Goal: Task Accomplishment & Management: Use online tool/utility

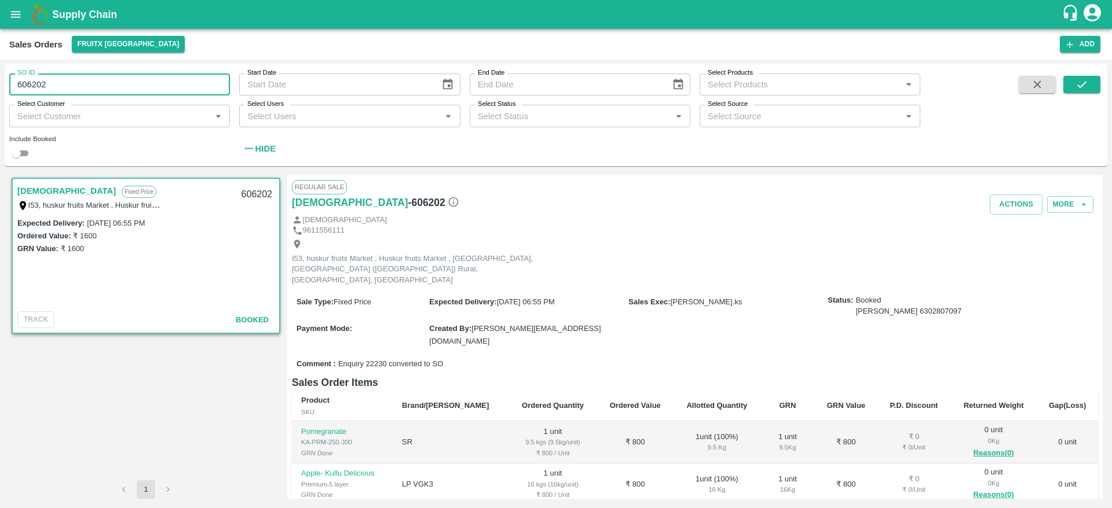
click at [150, 81] on input "606202" at bounding box center [119, 85] width 221 height 22
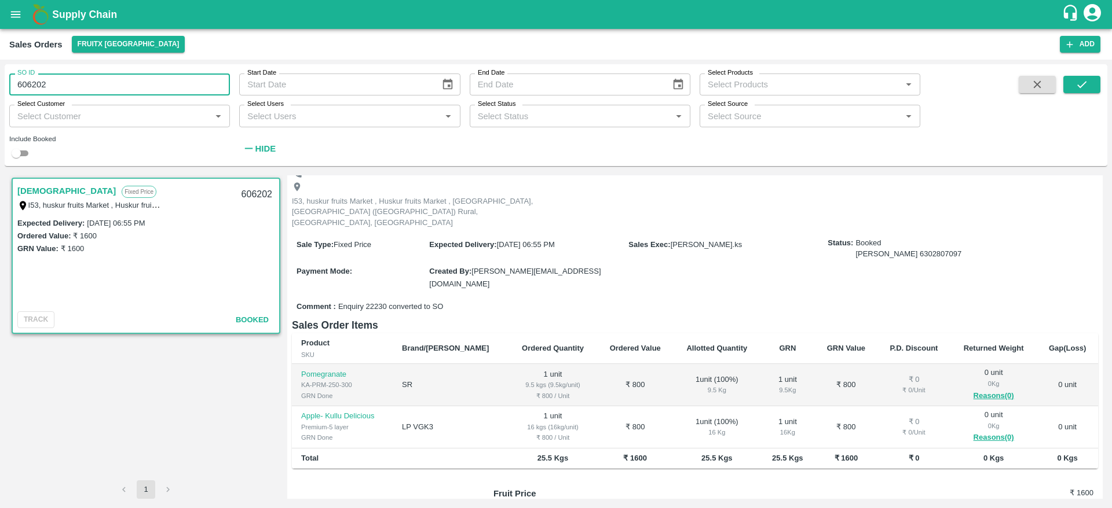
click at [150, 81] on input "606202" at bounding box center [119, 85] width 221 height 22
type input "606412"
click at [1083, 84] on icon "submit" at bounding box center [1081, 84] width 9 height 7
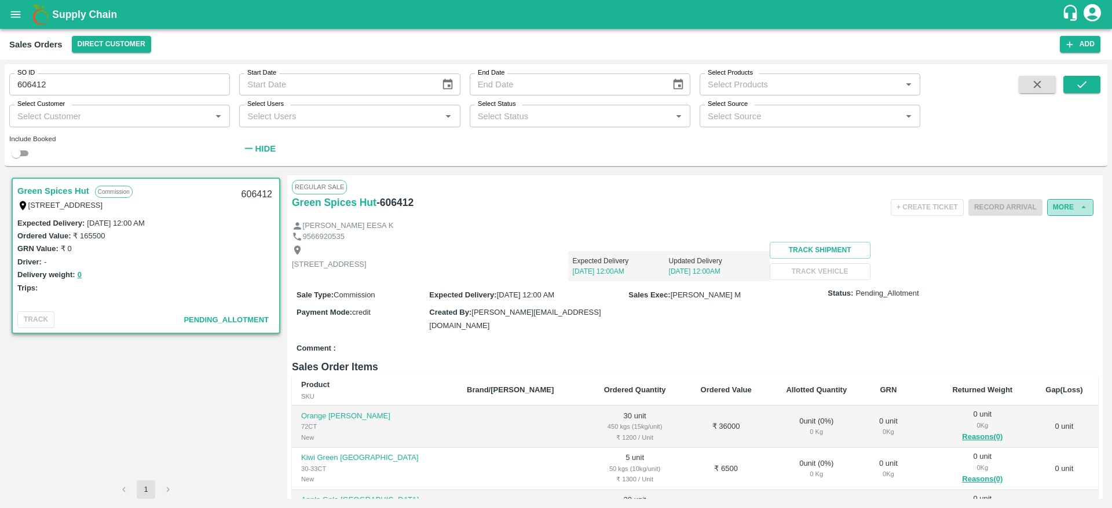
click at [1061, 204] on button "More" at bounding box center [1070, 207] width 46 height 17
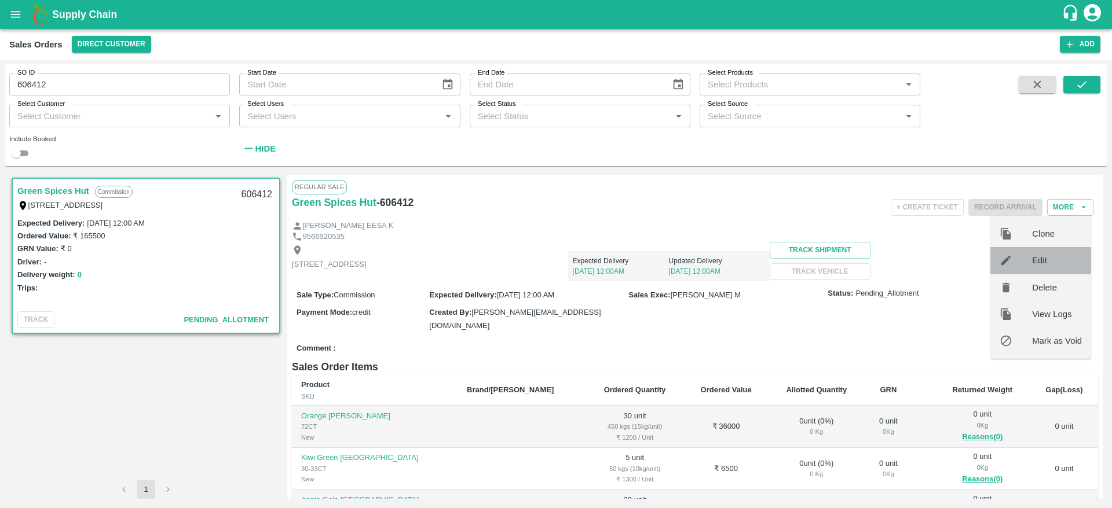
click at [1059, 261] on span "Edit" at bounding box center [1057, 260] width 50 height 13
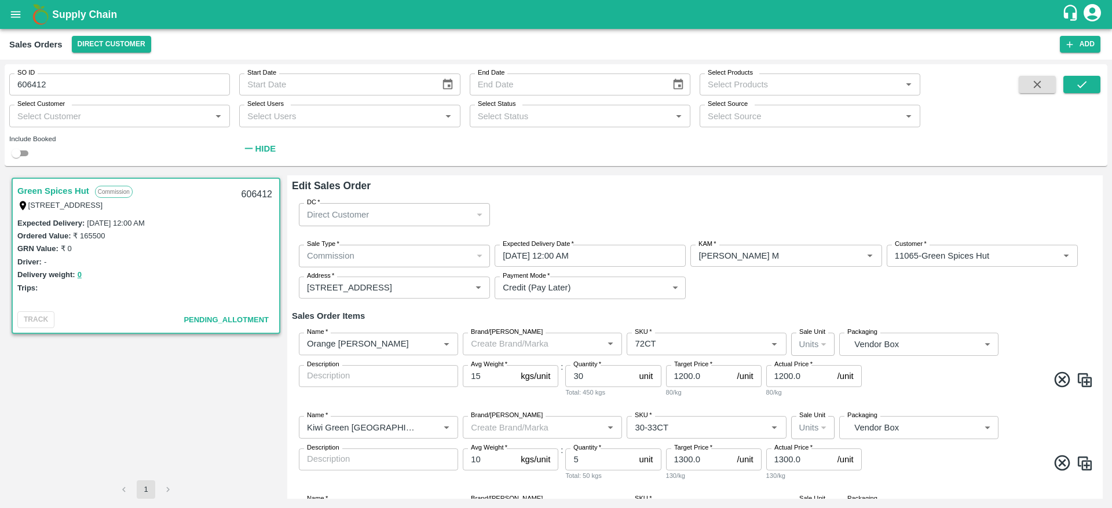
click at [637, 258] on input "[DATE] 12:00 AM" at bounding box center [585, 256] width 183 height 22
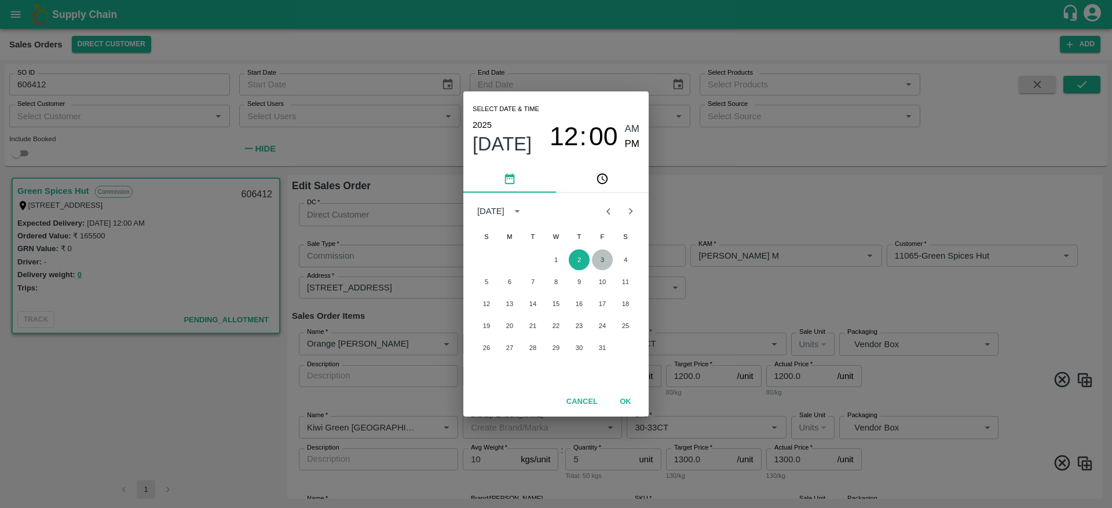
click at [604, 257] on button "3" at bounding box center [602, 260] width 21 height 21
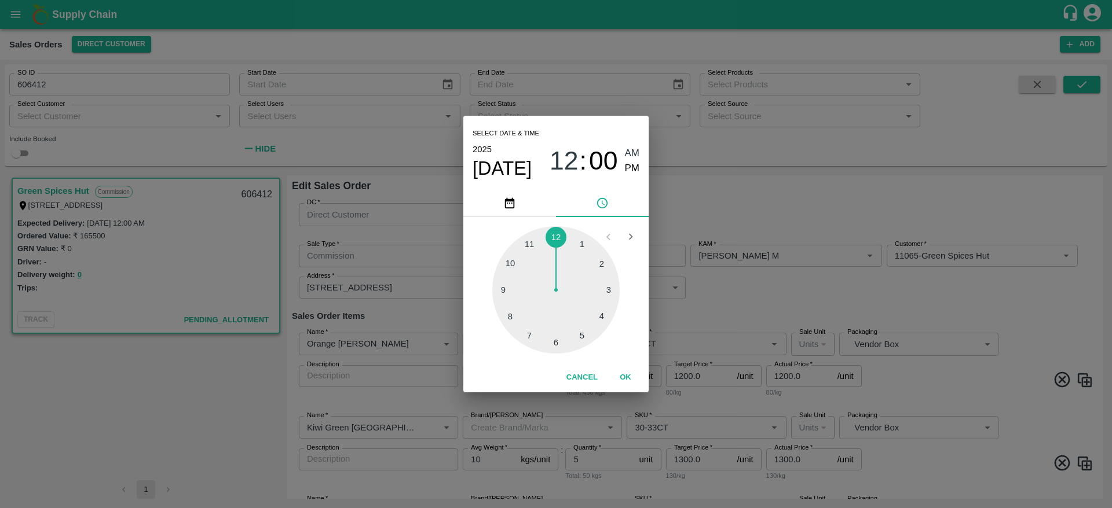
click at [623, 171] on div "12 : 00 AM PM" at bounding box center [594, 161] width 90 height 31
click at [629, 170] on span "PM" at bounding box center [632, 169] width 15 height 16
type input "[DATE] 12:00 PM"
click at [629, 372] on button "OK" at bounding box center [625, 378] width 37 height 20
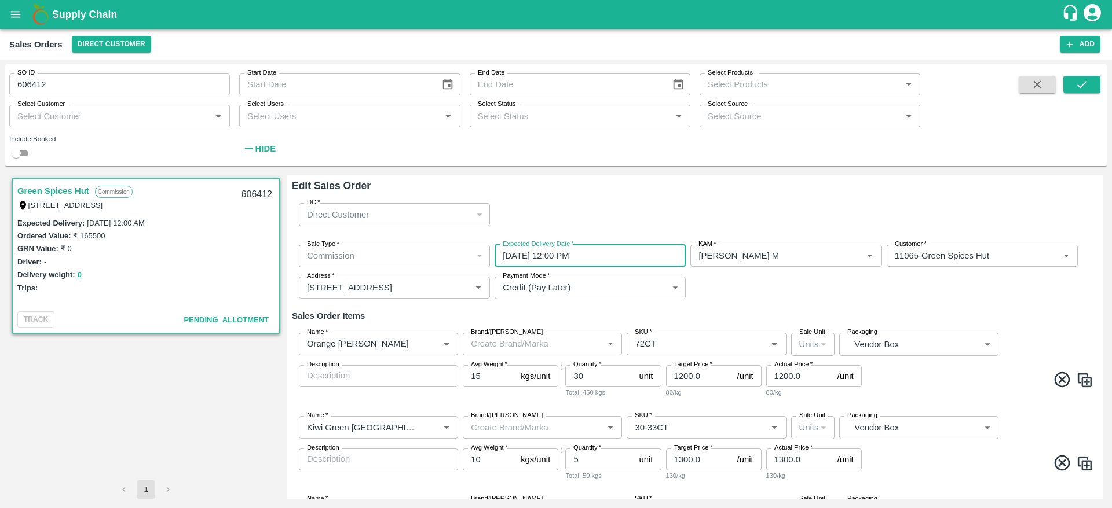
scroll to position [186, 0]
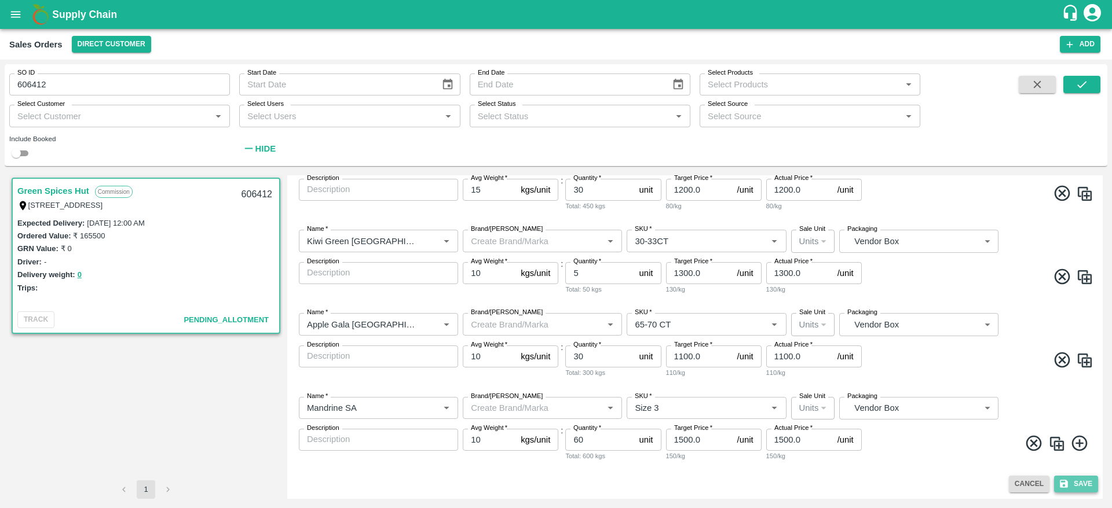
click at [1078, 476] on button "Save" at bounding box center [1076, 484] width 44 height 17
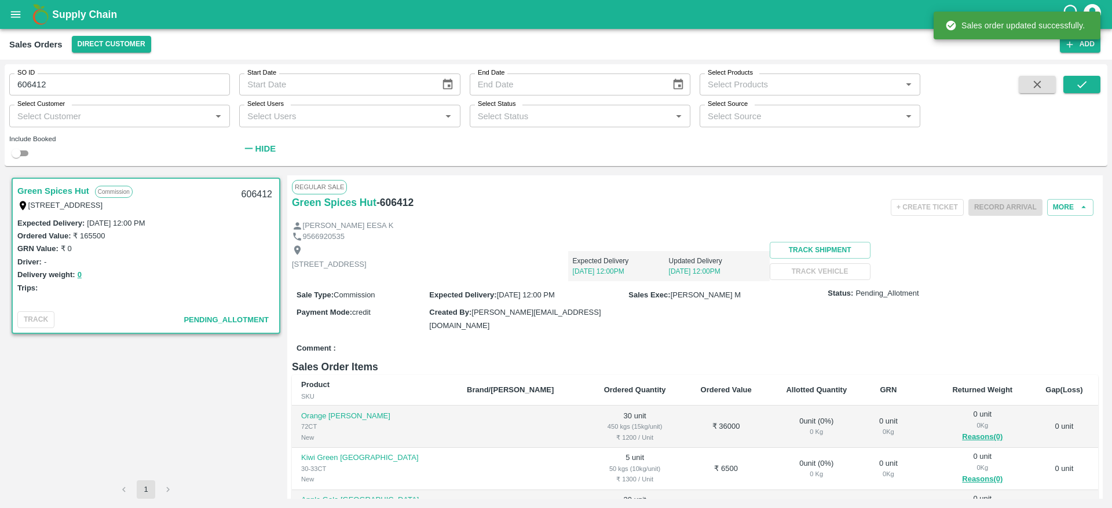
click at [255, 192] on div "606412" at bounding box center [256, 194] width 45 height 27
copy div "606412"
click at [19, 6] on button "open drawer" at bounding box center [15, 14] width 27 height 27
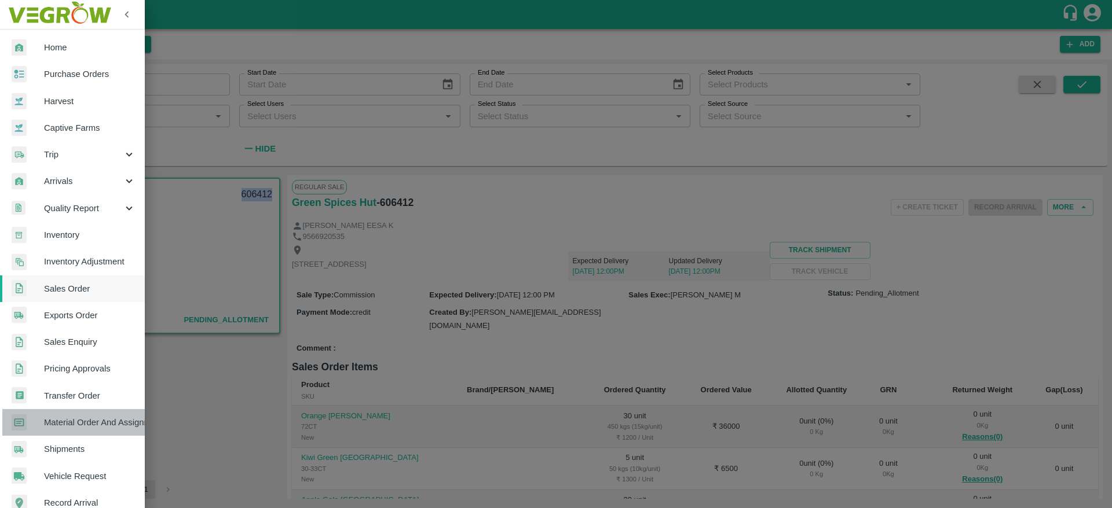
click at [86, 430] on link "Material Order And Assignment" at bounding box center [72, 422] width 145 height 27
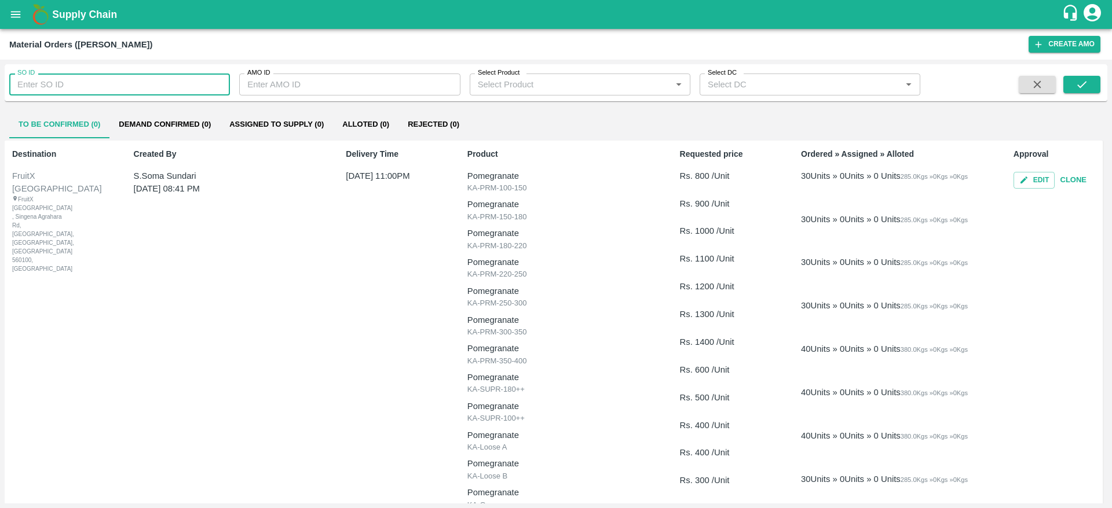
click at [75, 90] on input "SO ID" at bounding box center [119, 85] width 221 height 22
paste input "606412"
type input "606412"
click at [1100, 82] on div "SO ID 606412 SO ID AMO ID AMO ID Select Product Select Product   * Select DC Se…" at bounding box center [556, 83] width 1102 height 28
click at [1098, 82] on button "submit" at bounding box center [1081, 84] width 37 height 17
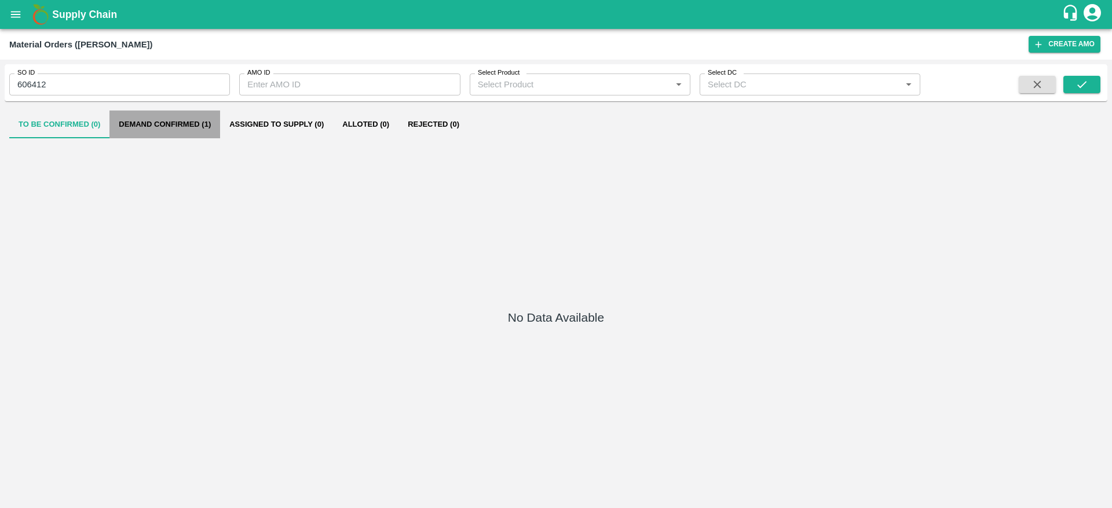
click at [174, 123] on button "Demand Confirmed (1)" at bounding box center [164, 125] width 111 height 28
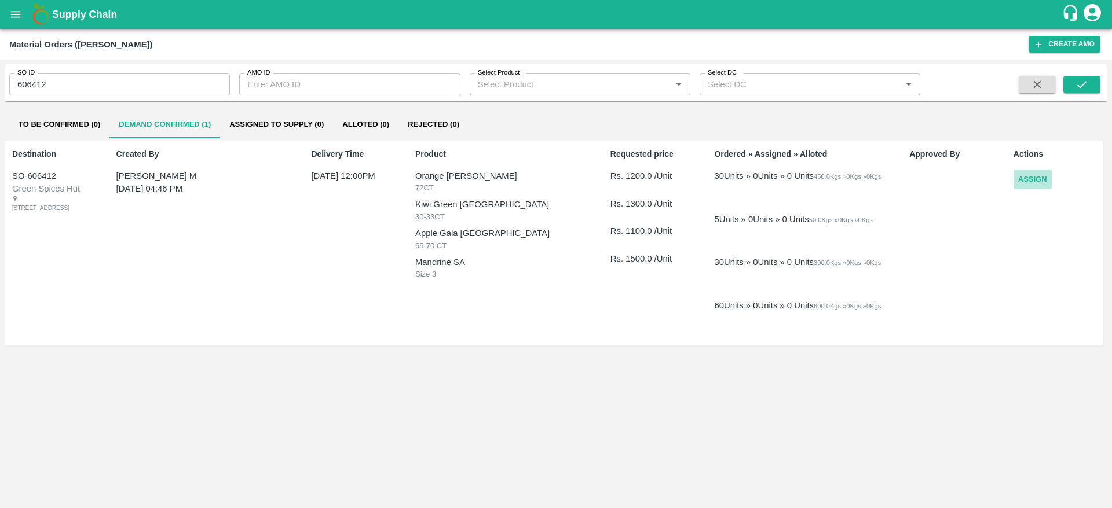
click at [1043, 175] on button "Assign" at bounding box center [1032, 180] width 38 height 20
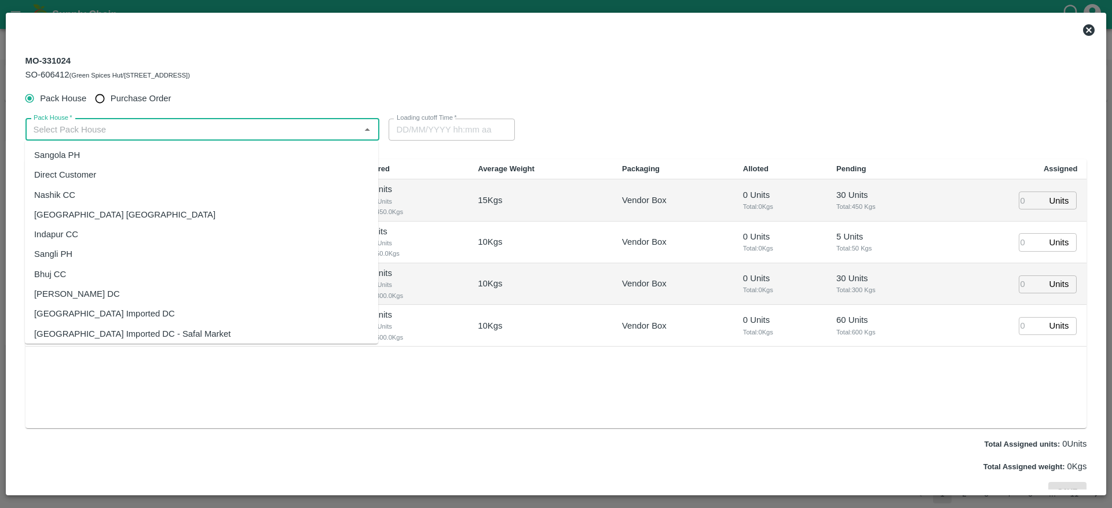
click at [266, 132] on input "Pack House   *" at bounding box center [193, 129] width 328 height 15
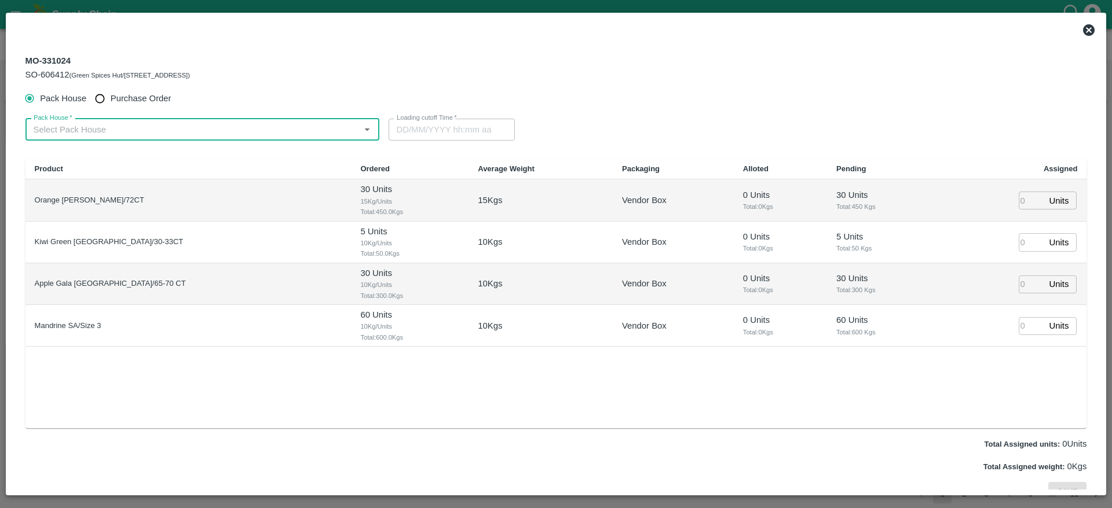
click at [266, 132] on input "Pack House   *" at bounding box center [193, 129] width 328 height 15
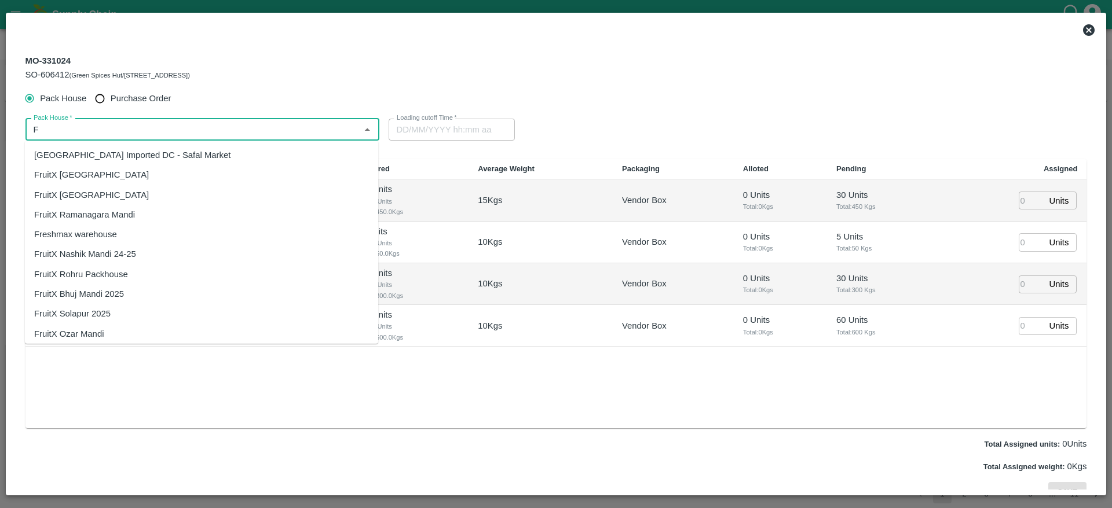
click at [266, 132] on input "Pack House   *" at bounding box center [193, 129] width 328 height 15
type input "R"
click at [166, 144] on ul "FruitX [GEOGRAPHIC_DATA] FruitX [GEOGRAPHIC_DATA] FruitX Ramanagara Mandi Fresh…" at bounding box center [201, 242] width 353 height 203
click at [156, 151] on div "FruitX [GEOGRAPHIC_DATA]" at bounding box center [201, 155] width 353 height 20
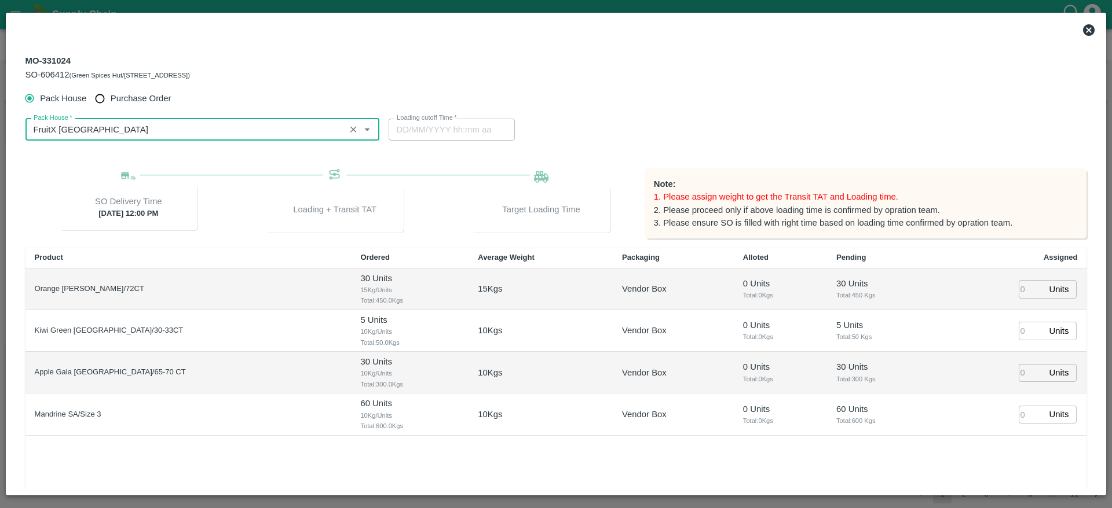
type input "FruitX [GEOGRAPHIC_DATA]"
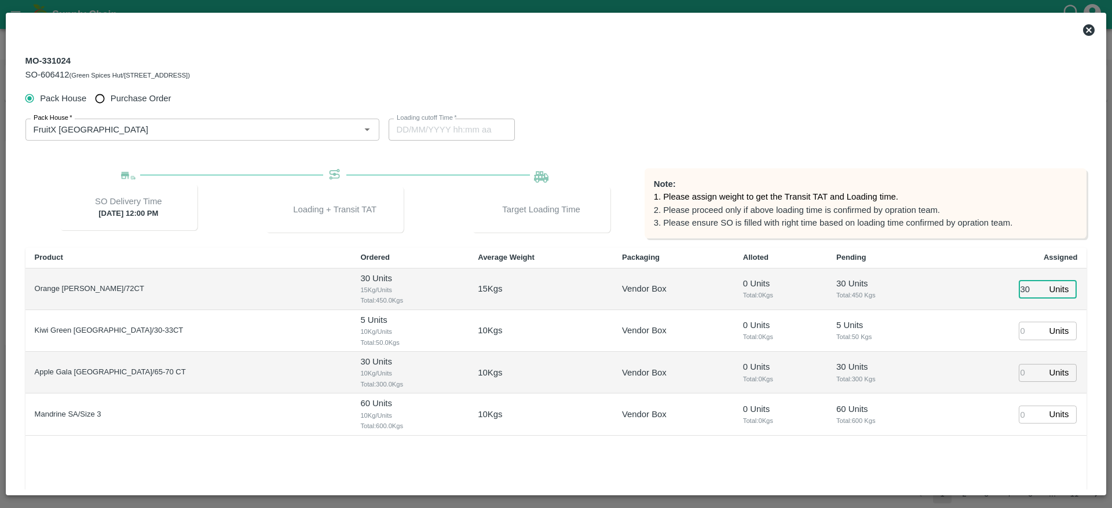
type input "30"
type input "5"
type input "[DATE] 09:34 PM"
type input "30"
type input "60"
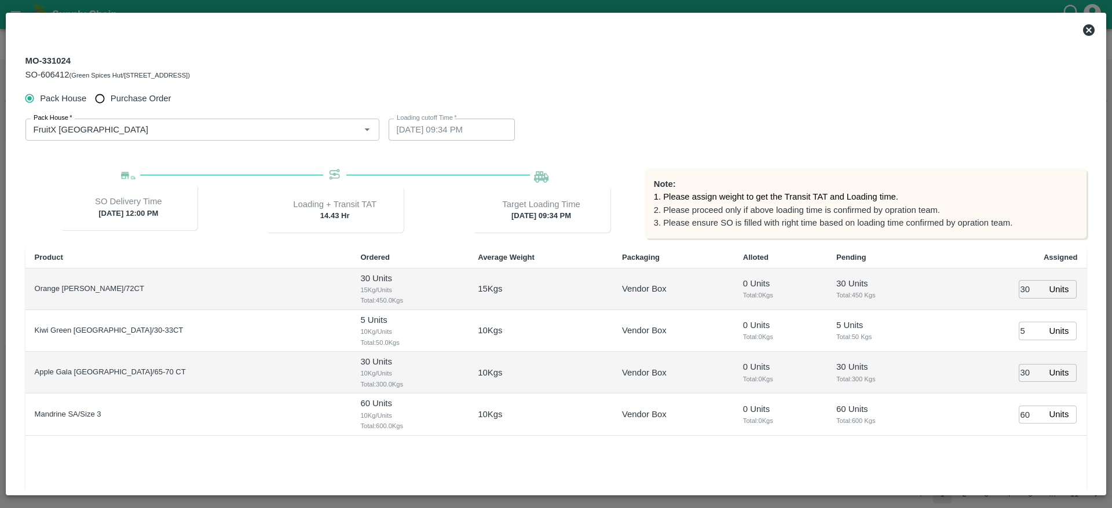
click at [920, 171] on div "Note: 1. Please assign weight to get the Transit TAT and Loading time. 2. Pleas…" at bounding box center [865, 203] width 442 height 70
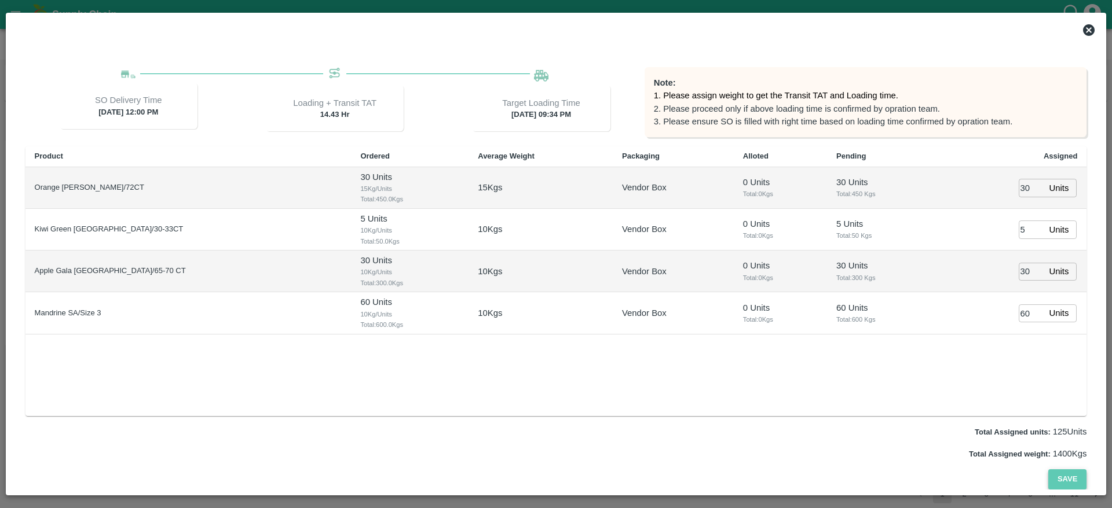
click at [1070, 474] on button "Save" at bounding box center [1067, 480] width 38 height 20
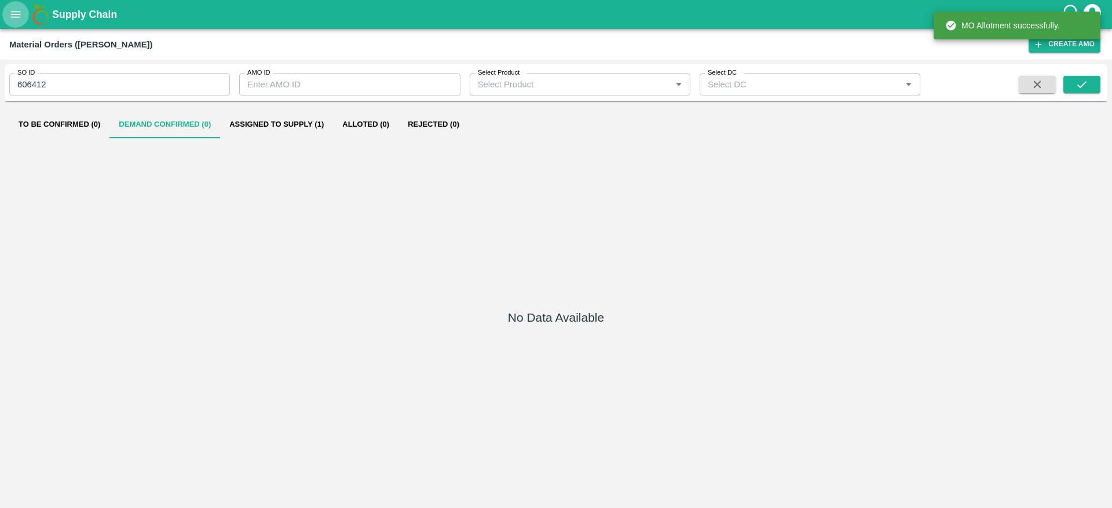
click at [13, 14] on icon "open drawer" at bounding box center [16, 14] width 10 height 6
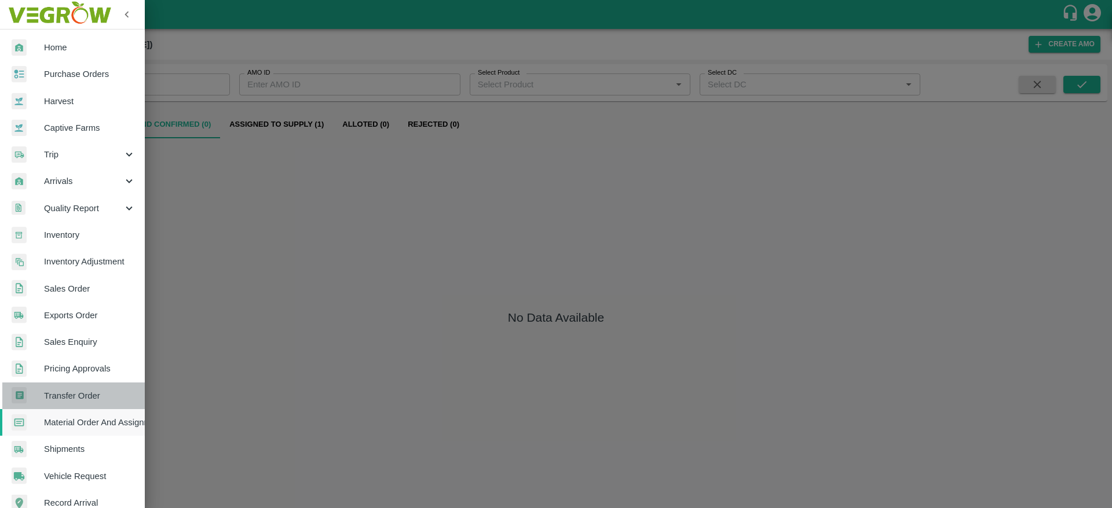
click at [75, 391] on span "Transfer Order" at bounding box center [89, 396] width 91 height 13
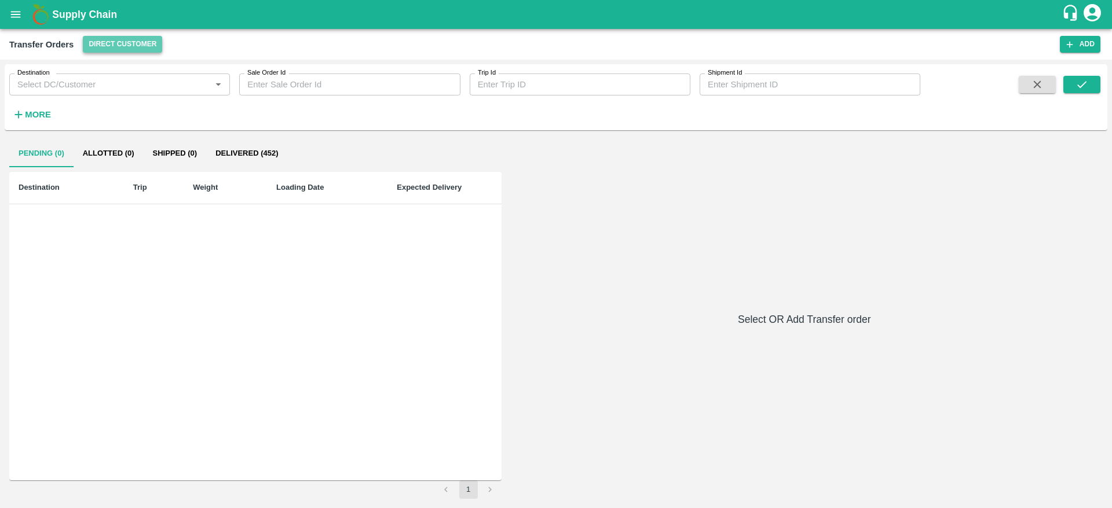
click at [120, 52] on button "Direct Customer" at bounding box center [122, 44] width 79 height 17
click at [140, 89] on li "FruitX [GEOGRAPHIC_DATA]" at bounding box center [148, 88] width 133 height 20
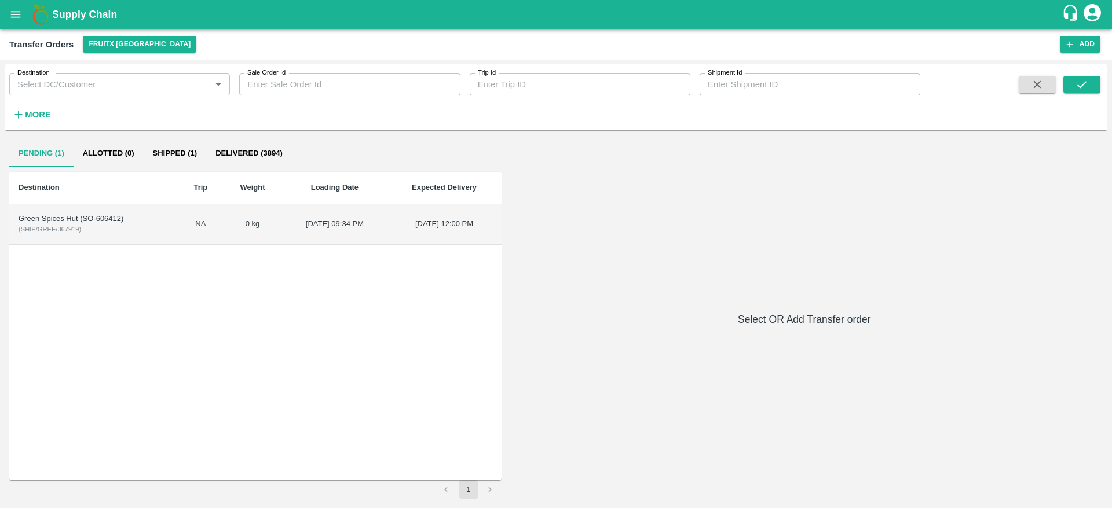
click at [110, 232] on td "Green Spices Hut (SO-606412) ( SHIP/GREE/367919 )" at bounding box center [93, 224] width 169 height 41
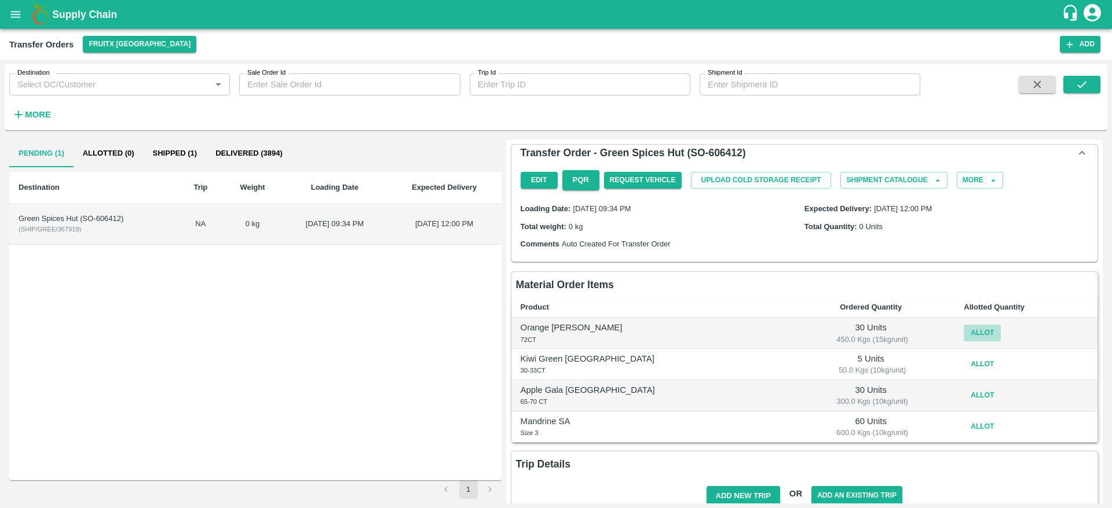
click at [963, 330] on button "Allot" at bounding box center [981, 333] width 37 height 17
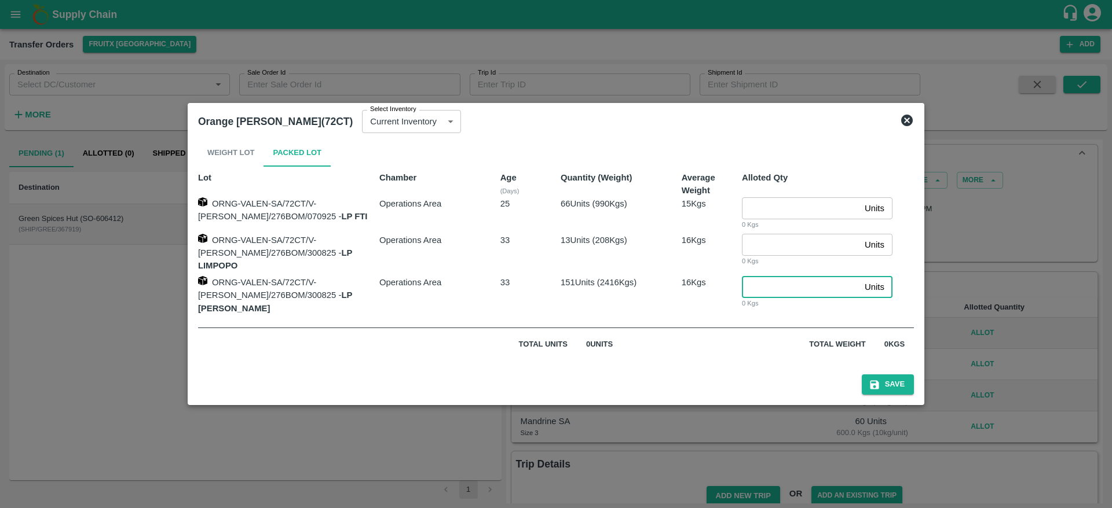
click at [778, 285] on input "number" at bounding box center [801, 287] width 118 height 22
type input "30"
click at [869, 381] on button "Save" at bounding box center [887, 385] width 52 height 20
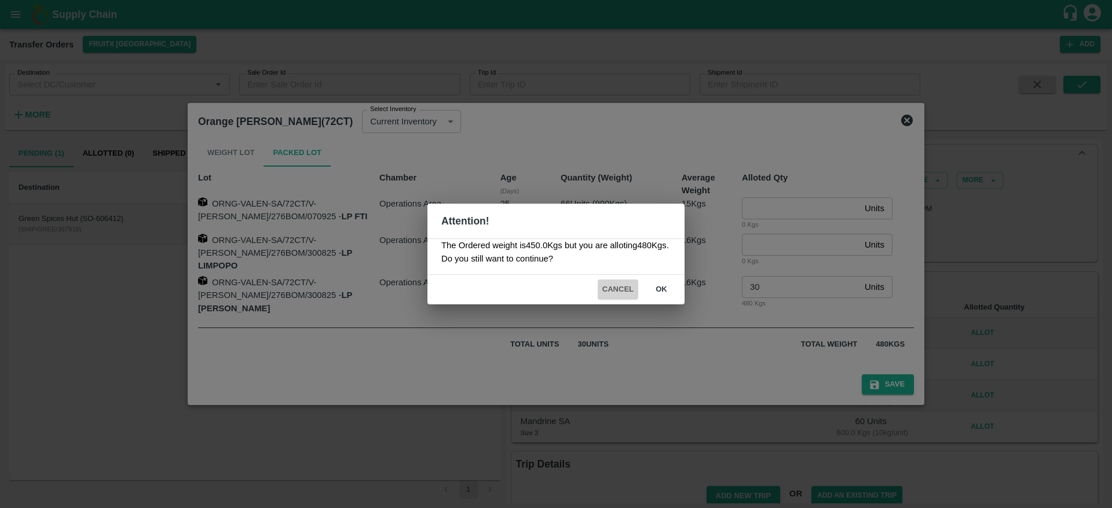
click at [623, 294] on button "Cancel" at bounding box center [617, 290] width 41 height 20
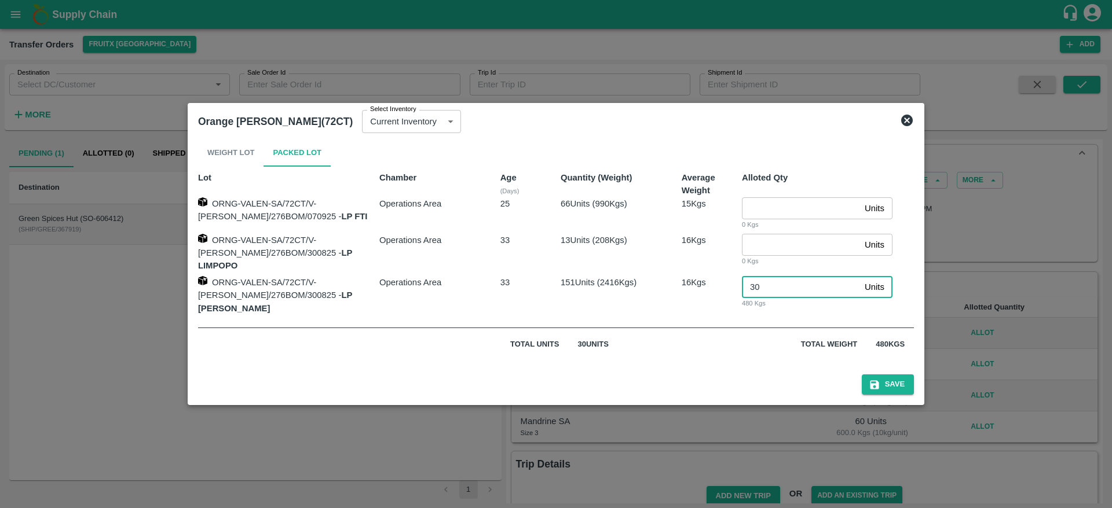
click at [755, 291] on input "30" at bounding box center [801, 287] width 118 height 22
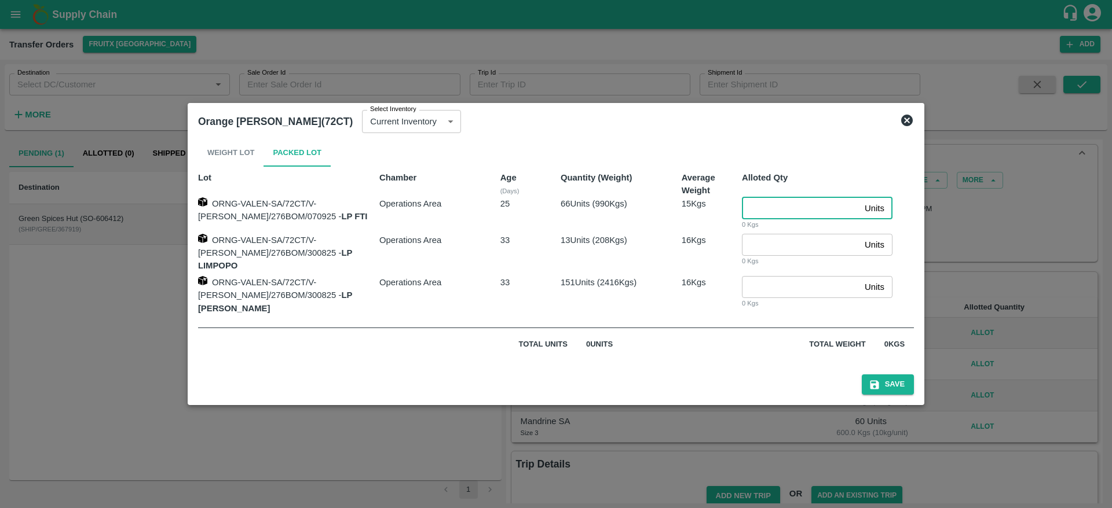
click at [757, 216] on input "number" at bounding box center [801, 208] width 118 height 22
type input "30"
click at [865, 383] on button "Save" at bounding box center [887, 385] width 52 height 20
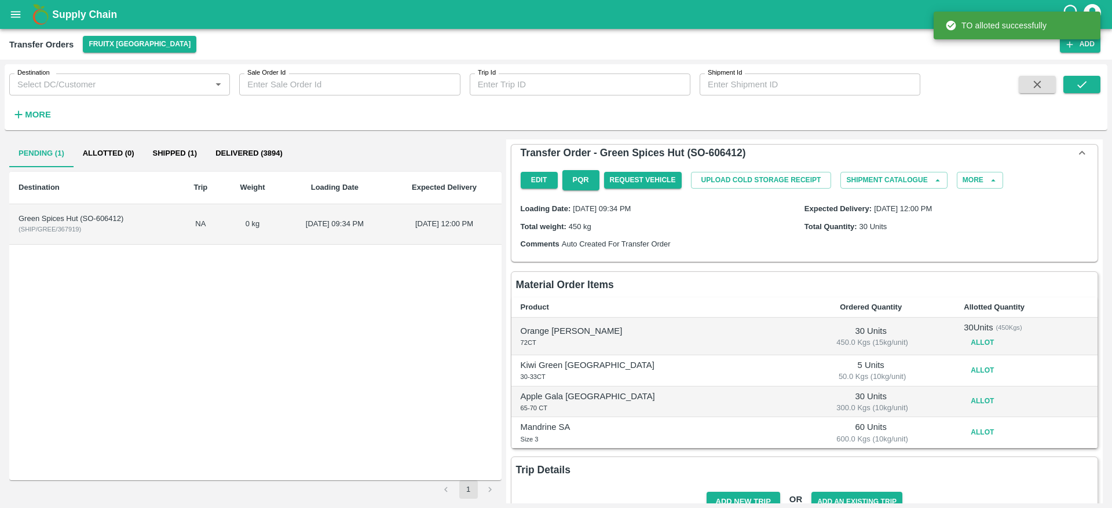
scroll to position [30, 0]
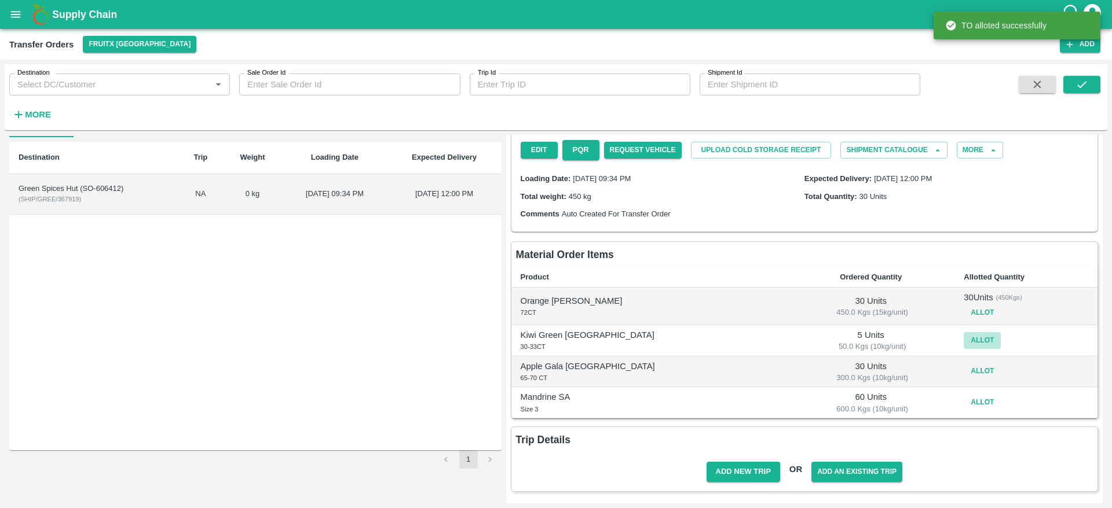
click at [963, 344] on button "Allot" at bounding box center [981, 340] width 37 height 17
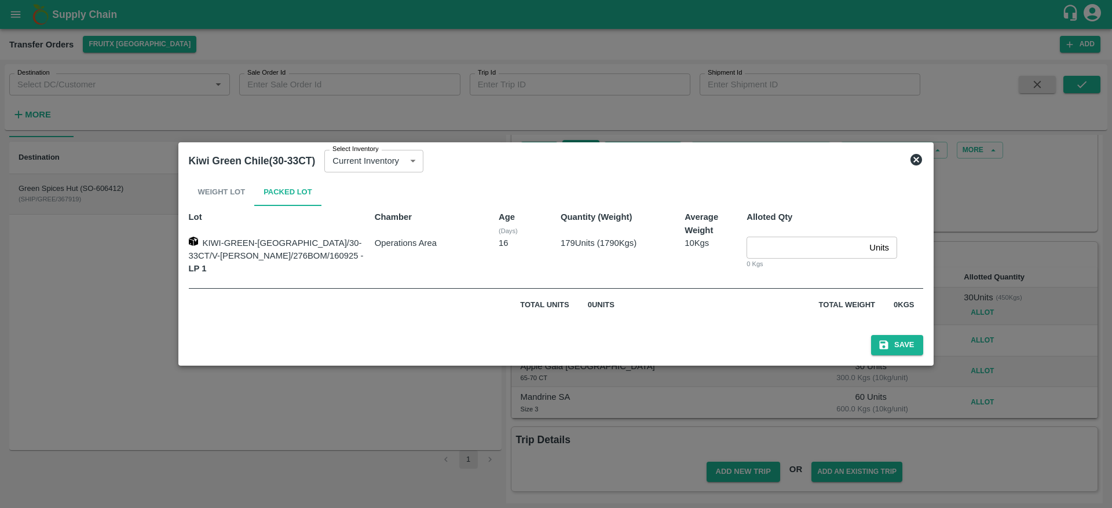
click at [756, 239] on input "number" at bounding box center [805, 248] width 118 height 22
type input "5"
click at [879, 341] on icon "submit" at bounding box center [883, 345] width 9 height 9
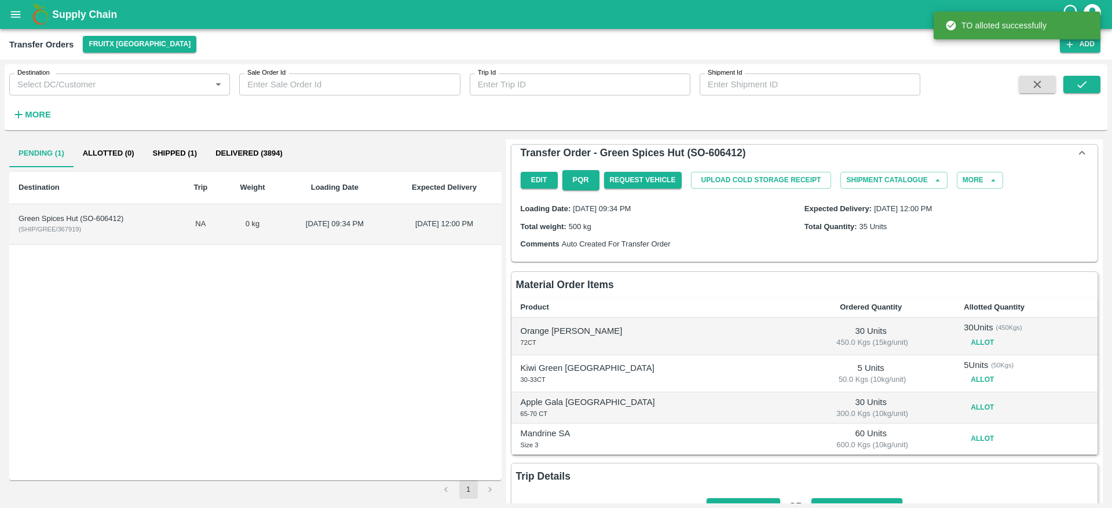
scroll to position [36, 0]
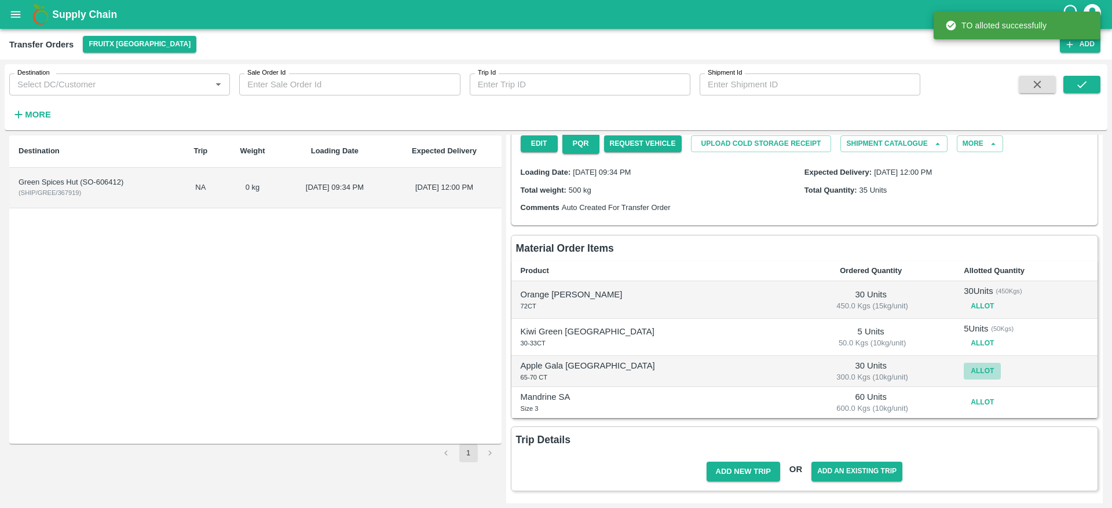
click at [963, 366] on button "Allot" at bounding box center [981, 371] width 37 height 17
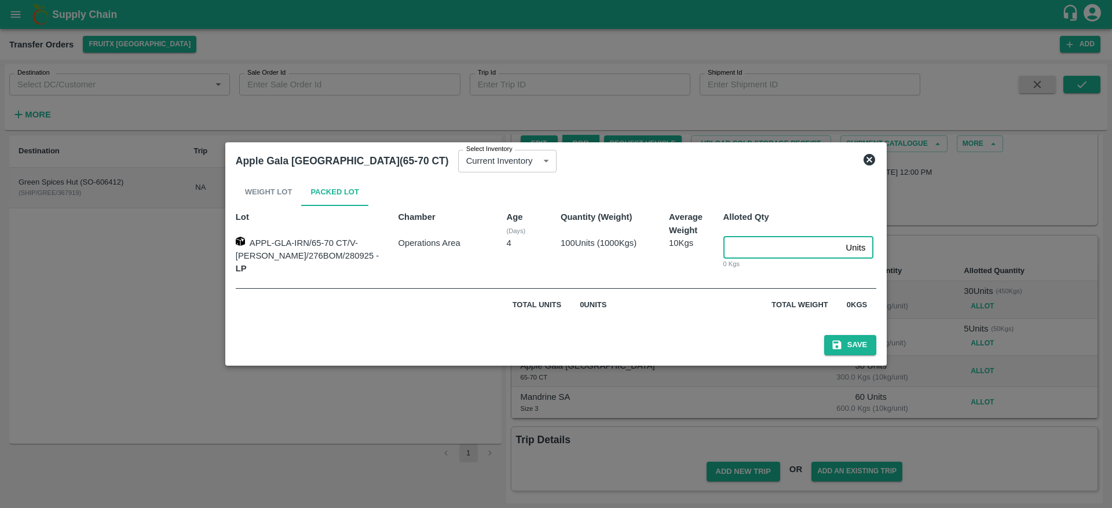
click at [750, 258] on input "number" at bounding box center [782, 248] width 118 height 22
type input "30"
click at [824, 335] on button "Save" at bounding box center [850, 345] width 52 height 20
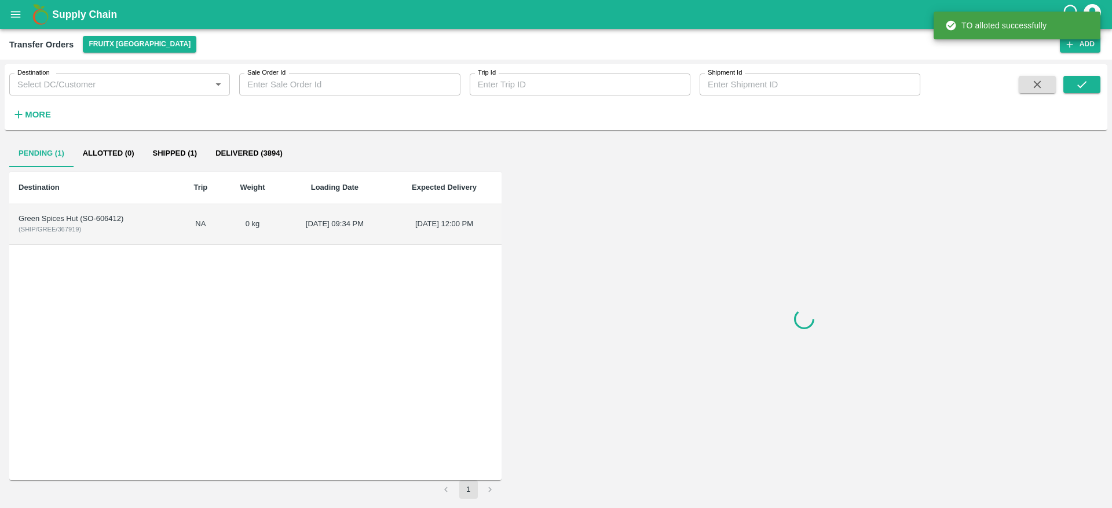
scroll to position [0, 0]
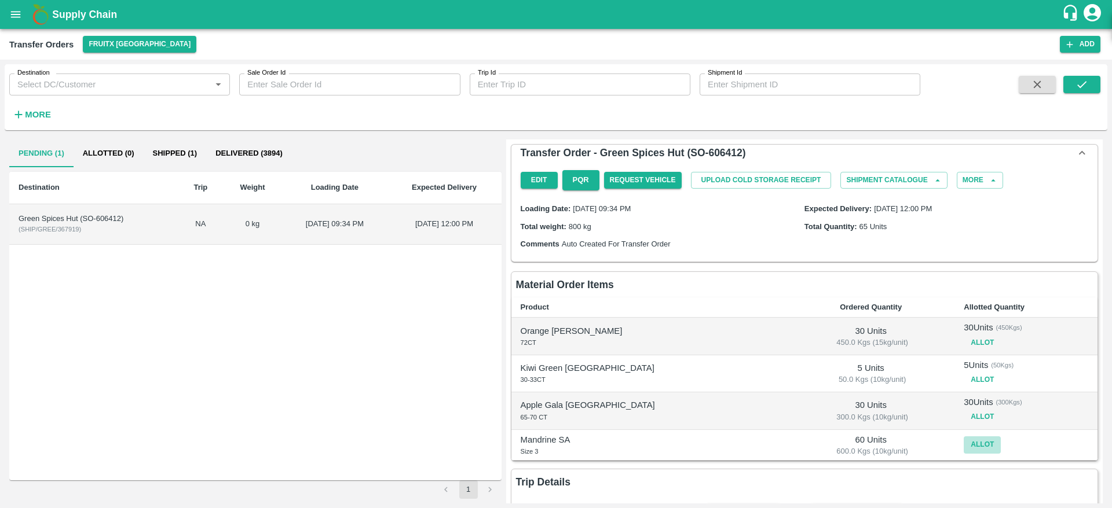
click at [963, 446] on button "Allot" at bounding box center [981, 445] width 37 height 17
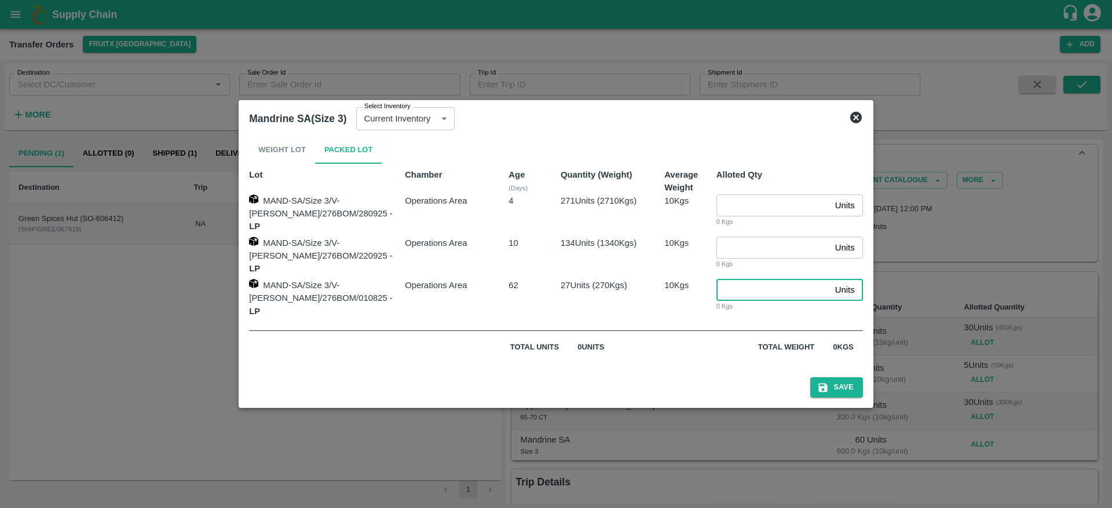
click at [737, 294] on input "number" at bounding box center [773, 290] width 114 height 22
type input "27"
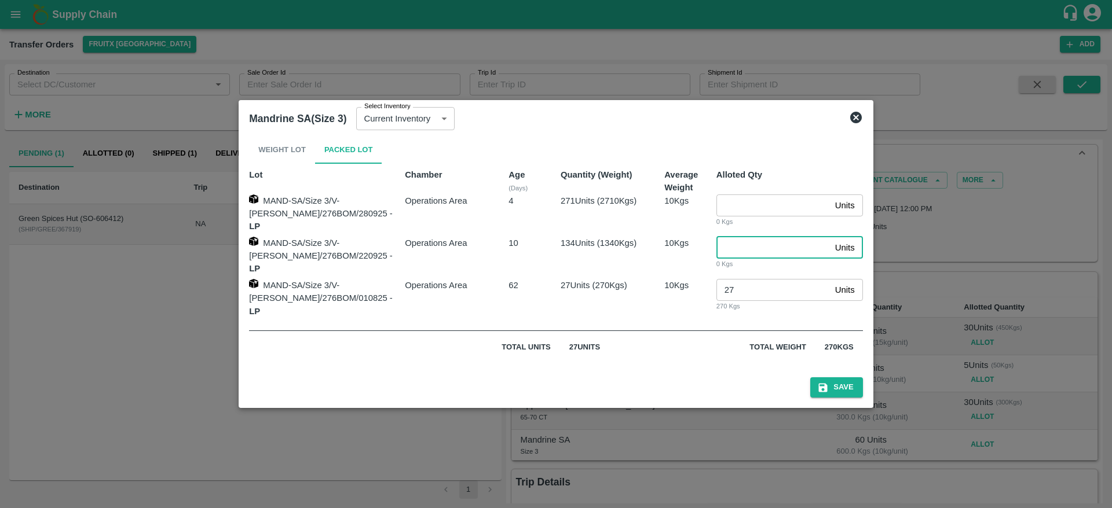
click at [736, 256] on input "number" at bounding box center [773, 248] width 114 height 22
type input "33"
click at [822, 382] on button "Save" at bounding box center [836, 387] width 52 height 20
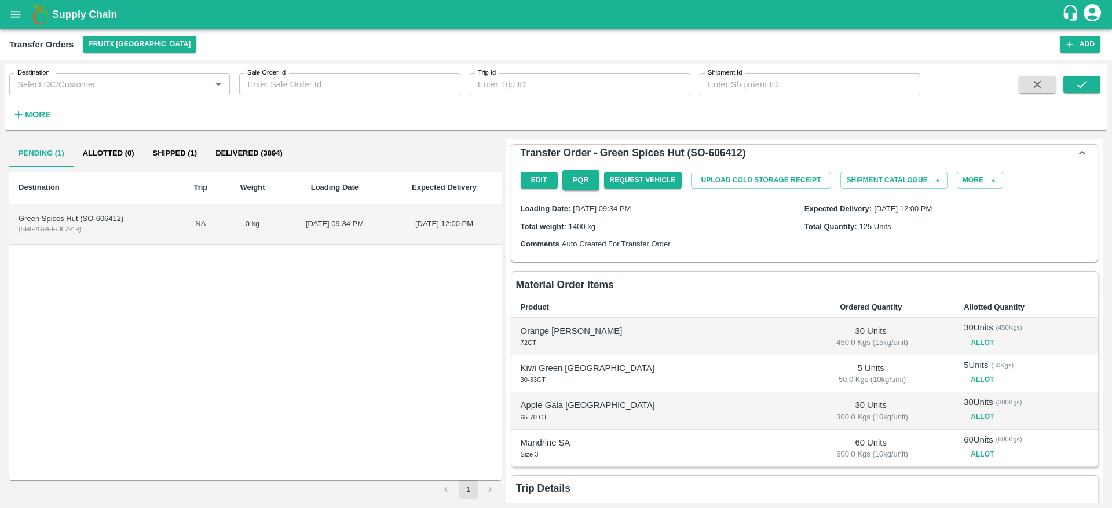
scroll to position [49, 0]
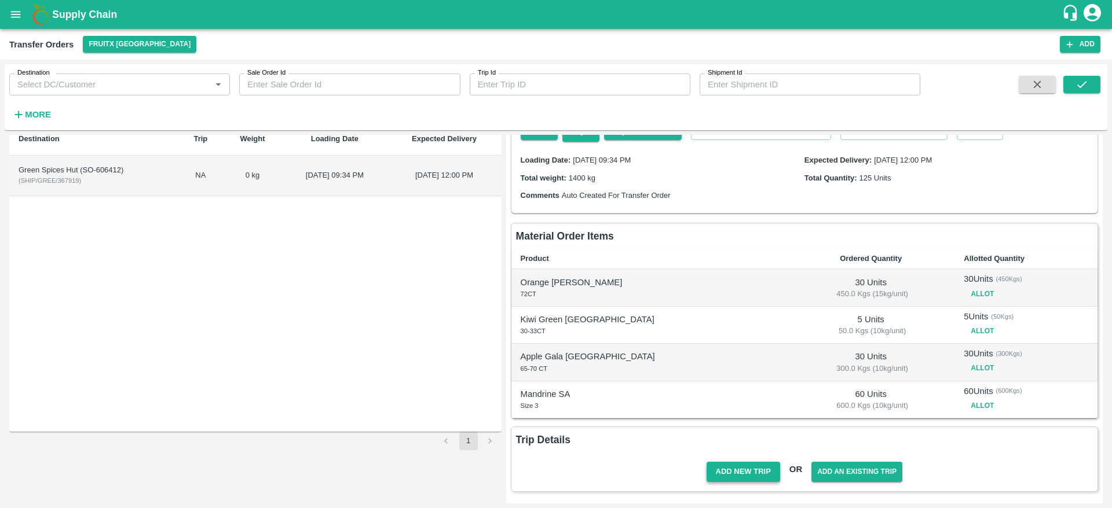
click at [761, 470] on button "Add New Trip" at bounding box center [743, 472] width 74 height 20
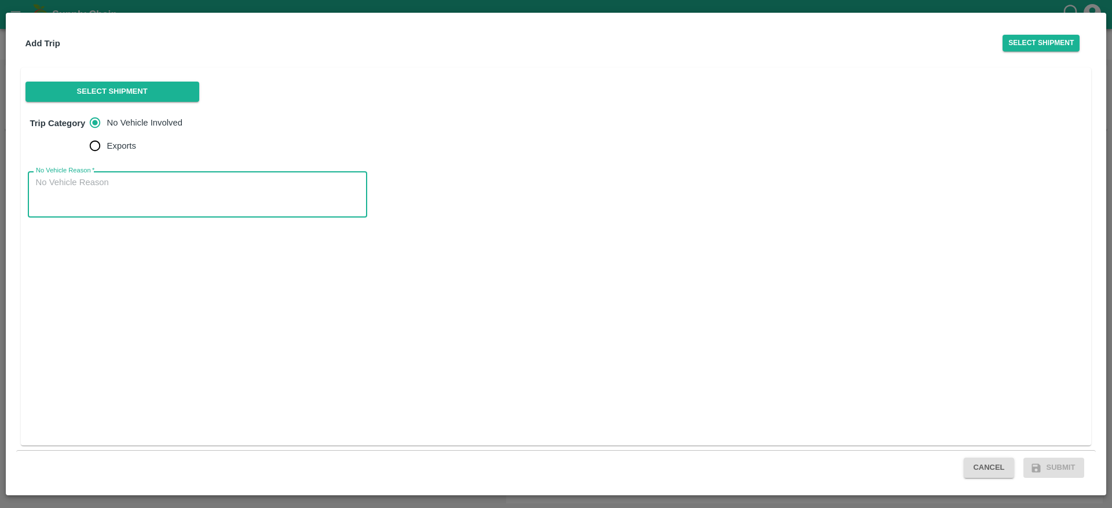
click at [267, 205] on textarea "No Vehicle Reason   *" at bounding box center [197, 195] width 323 height 36
type textarea "No"
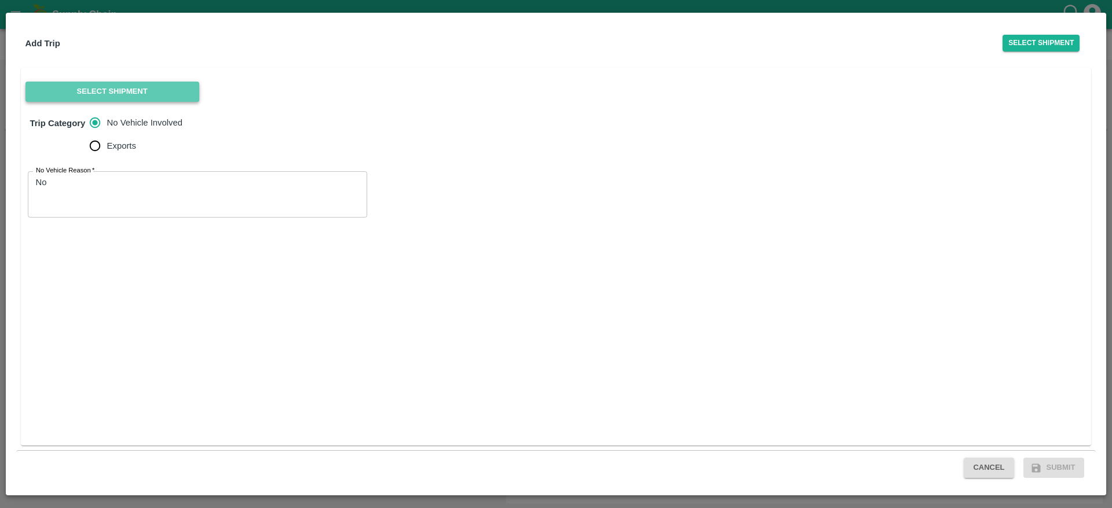
click at [170, 96] on button "Select Shipment" at bounding box center [112, 92] width 174 height 20
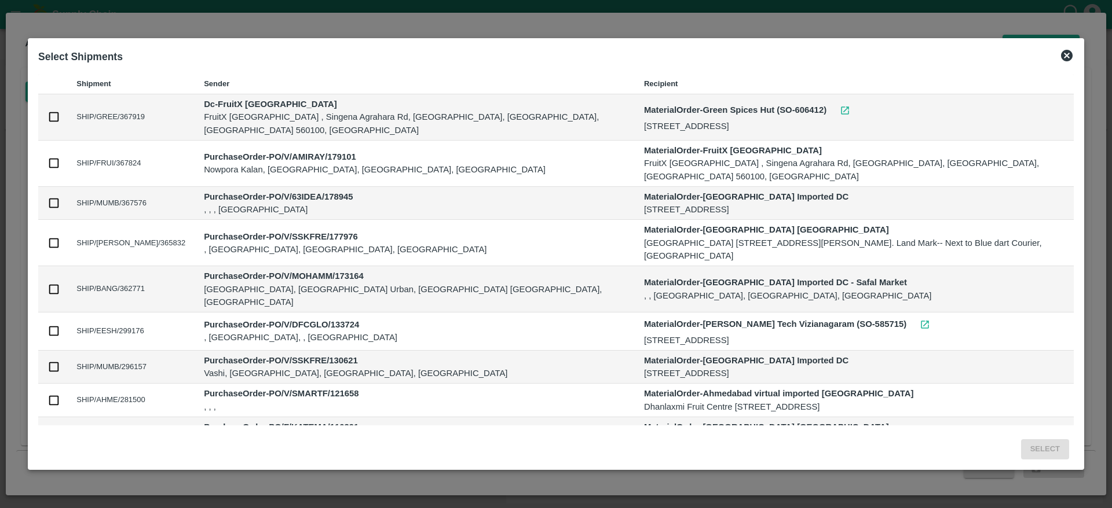
click at [55, 121] on td at bounding box center [52, 117] width 29 height 46
click at [57, 116] on input "checkbox" at bounding box center [53, 117] width 13 height 13
checkbox input "true"
click at [1050, 440] on button "Select" at bounding box center [1045, 449] width 48 height 20
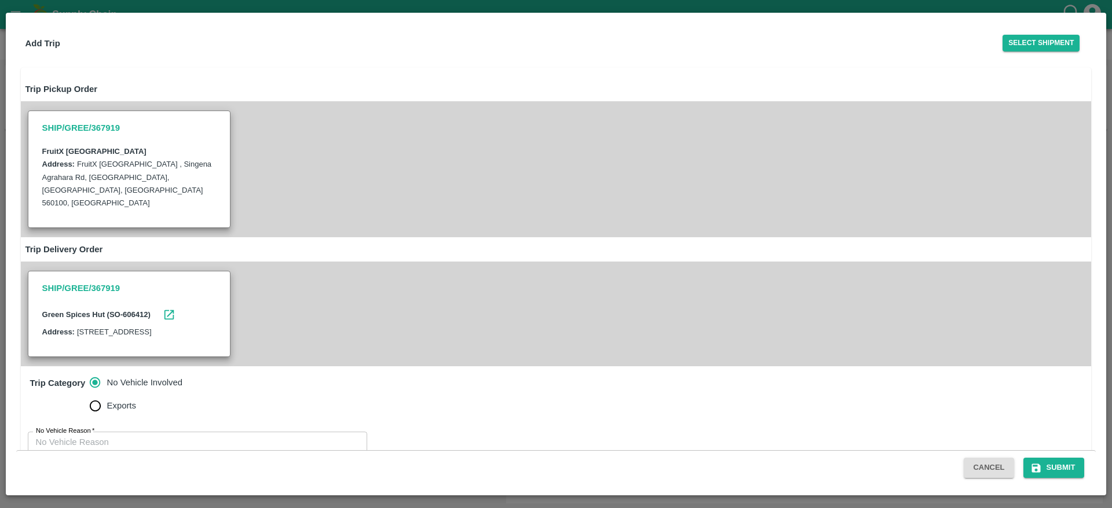
scroll to position [42, 0]
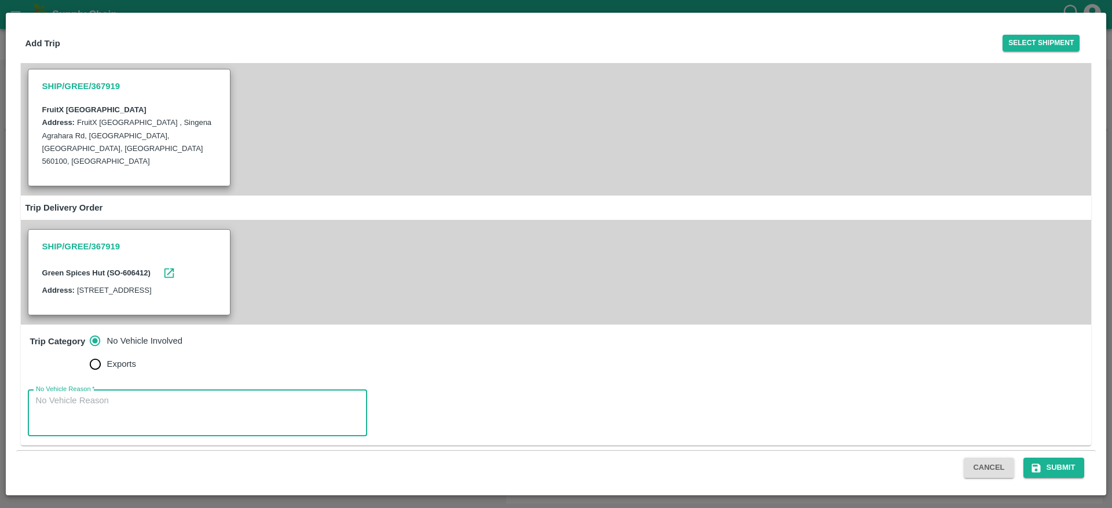
click at [244, 409] on textarea "No Vehicle Reason   *" at bounding box center [197, 413] width 323 height 36
type textarea "No Vehicle"
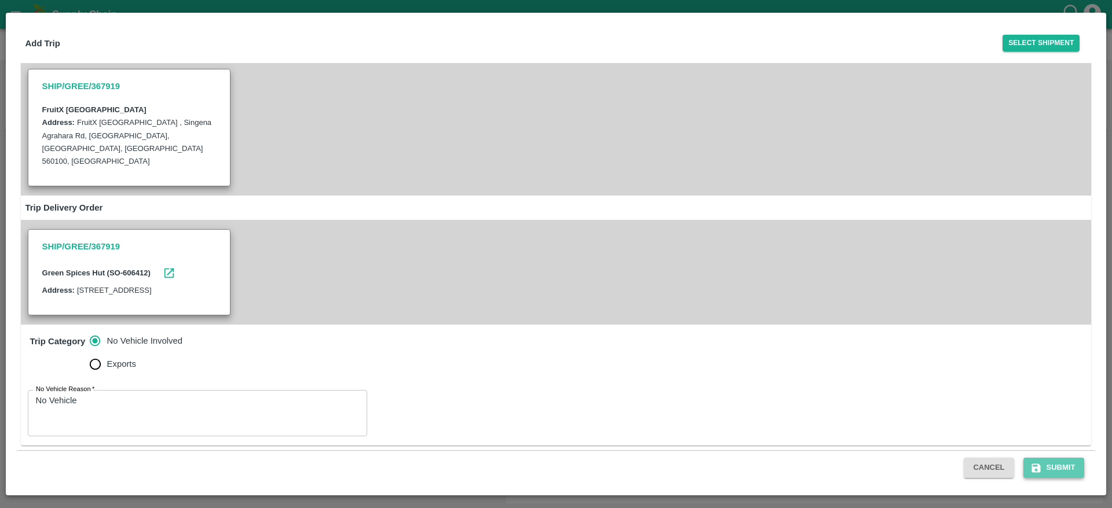
click at [1049, 466] on button "Submit" at bounding box center [1053, 468] width 61 height 20
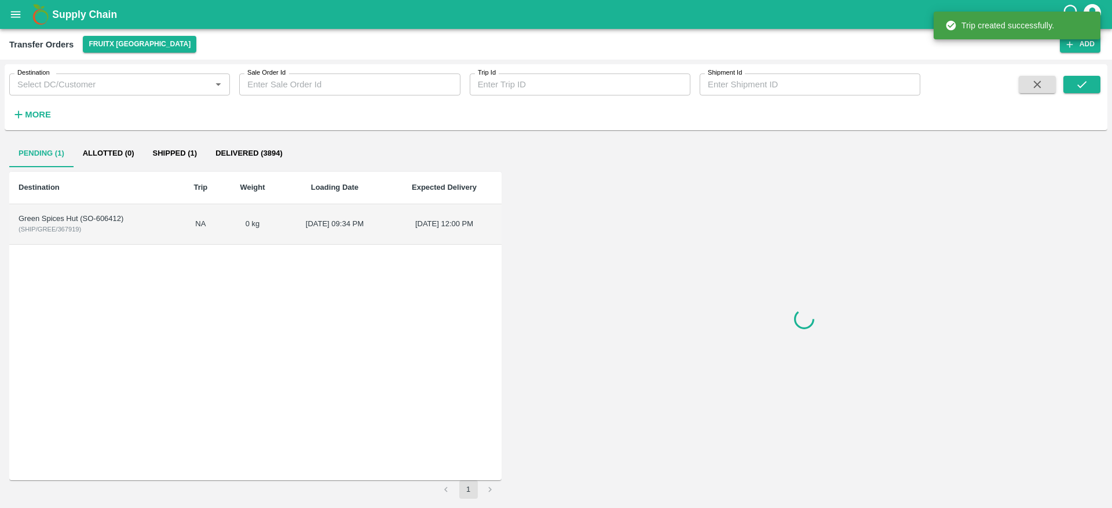
scroll to position [0, 0]
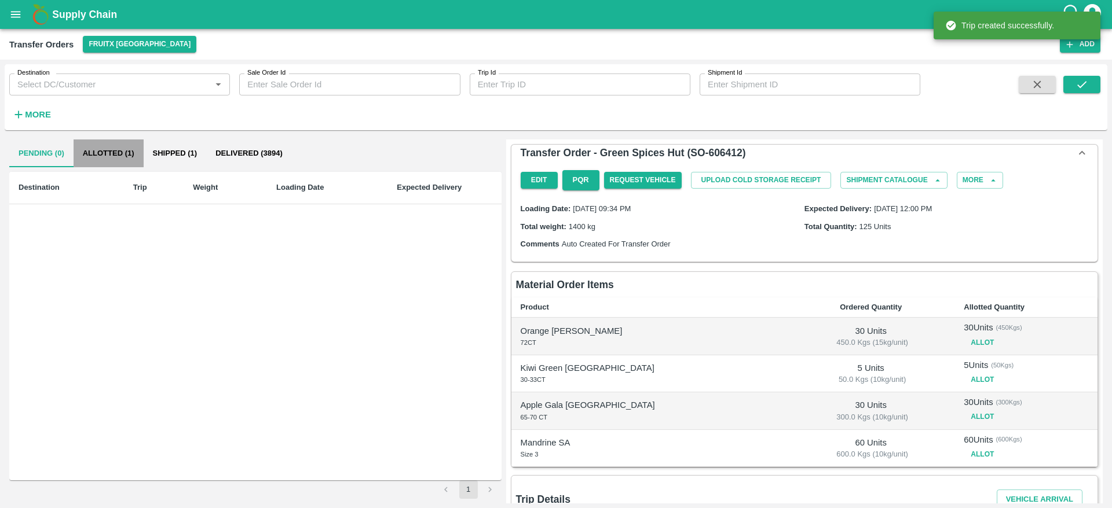
click at [123, 160] on button "Allotted (1)" at bounding box center [109, 154] width 70 height 28
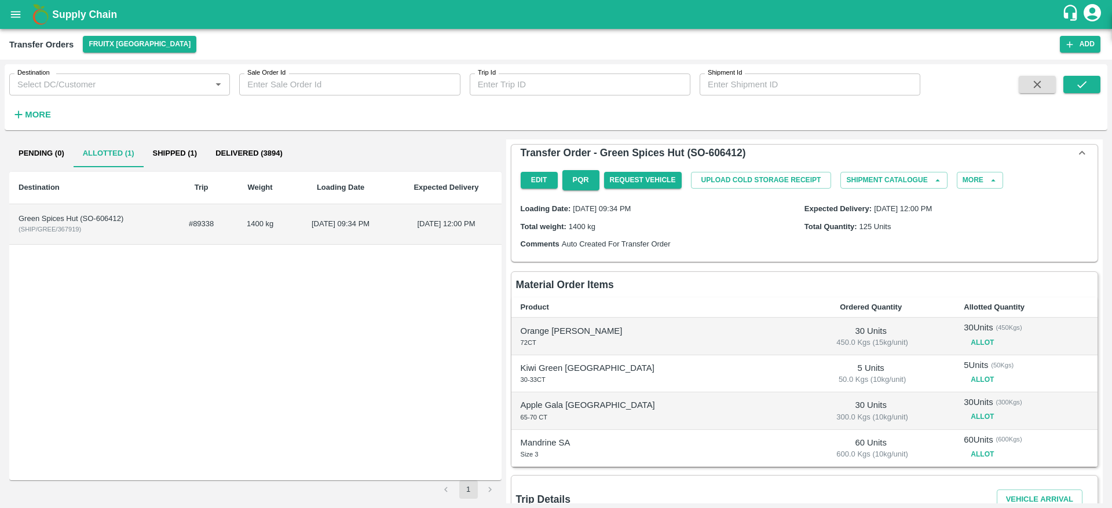
click at [115, 221] on div "Green Spices Hut (SO-606412)" at bounding box center [91, 219] width 145 height 11
click at [102, 218] on div "Green Spices Hut (SO-606412)" at bounding box center [91, 219] width 145 height 11
copy div "606412"
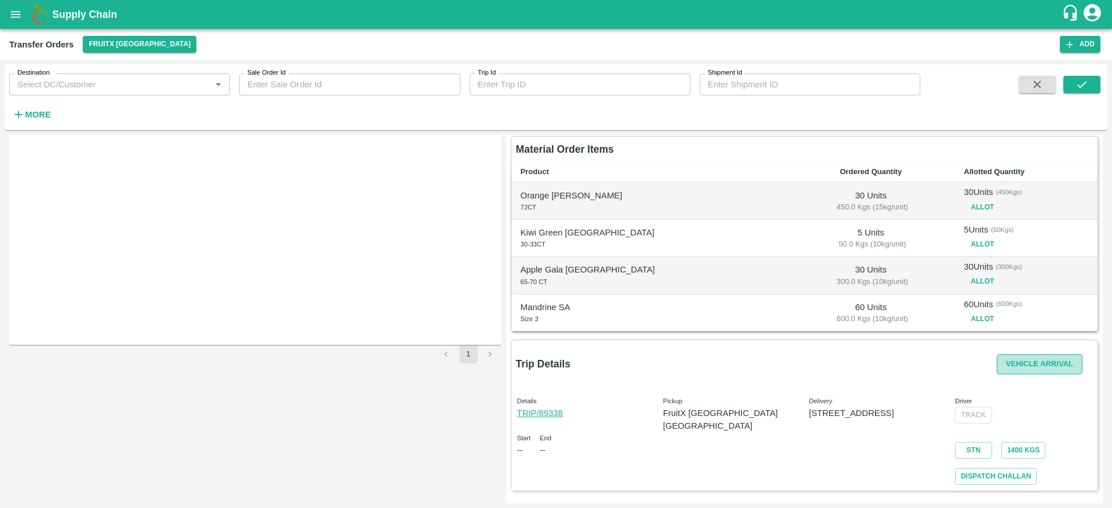
click at [1048, 360] on button "Vehicle Arrival" at bounding box center [1039, 364] width 86 height 20
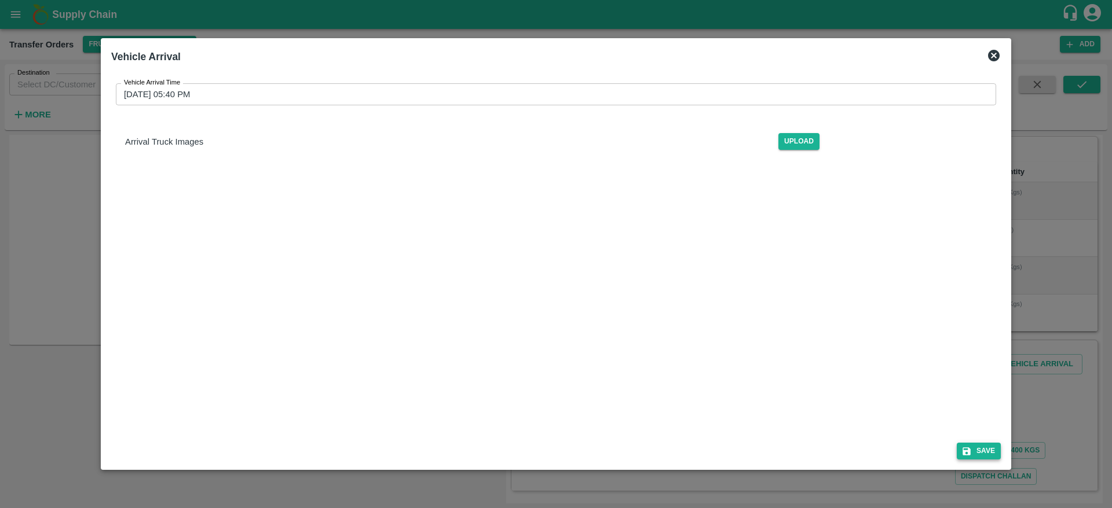
click at [971, 445] on div "Save" at bounding box center [556, 449] width 898 height 31
click at [971, 445] on button "Save" at bounding box center [978, 451] width 44 height 17
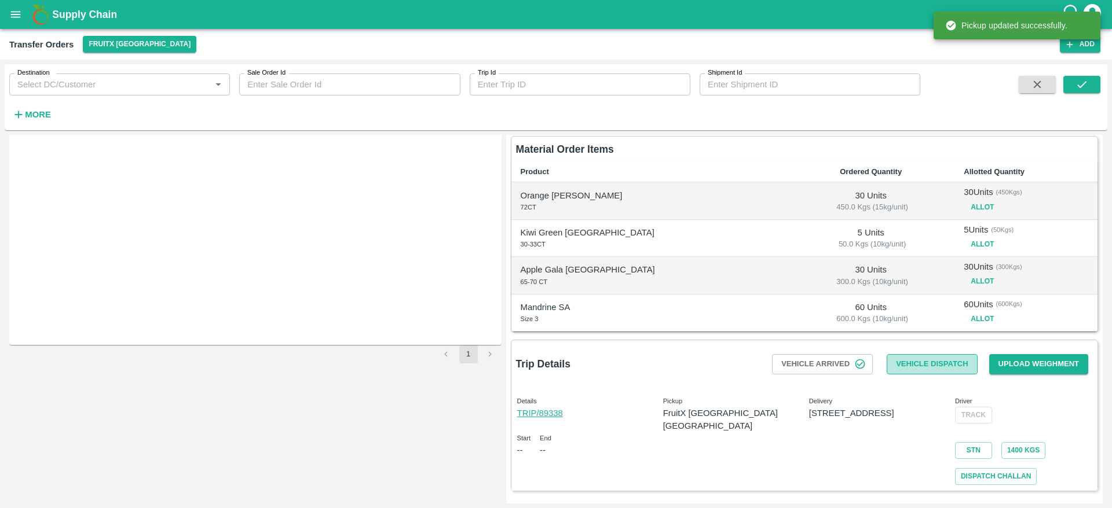
click at [923, 358] on button "Vehicle Dispatch" at bounding box center [931, 364] width 90 height 20
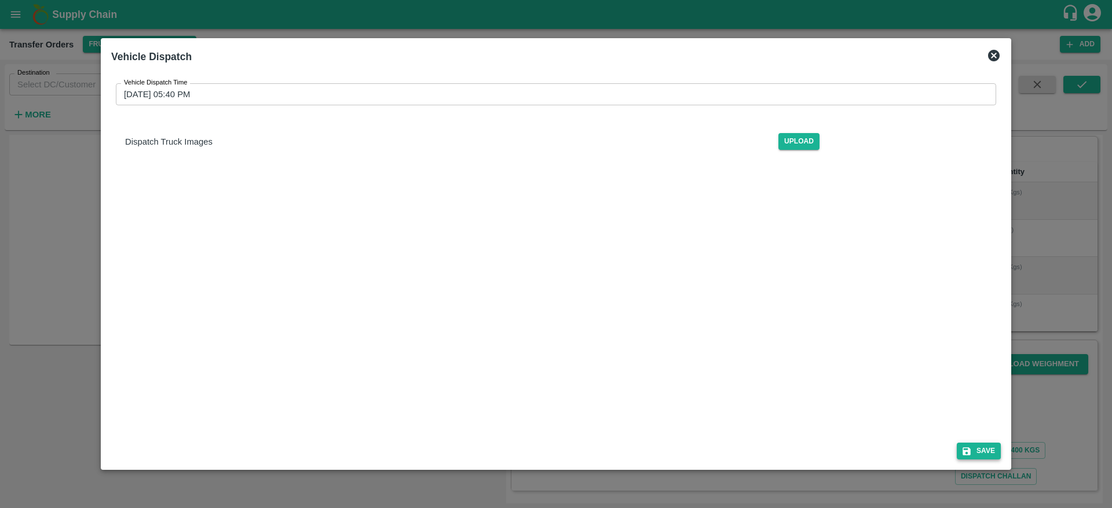
click at [984, 460] on div "Save" at bounding box center [556, 449] width 898 height 31
click at [980, 448] on button "Save" at bounding box center [978, 451] width 44 height 17
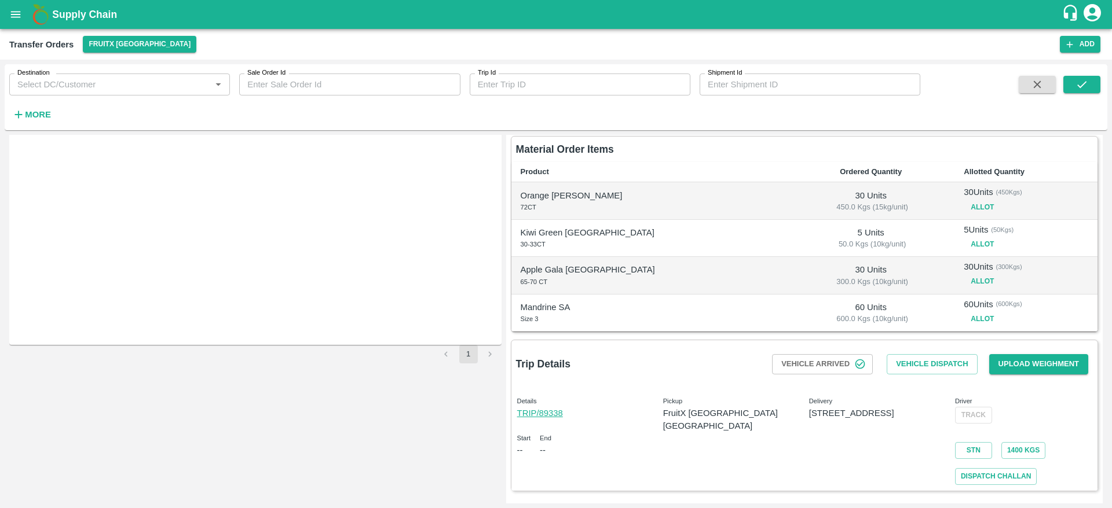
scroll to position [0, 0]
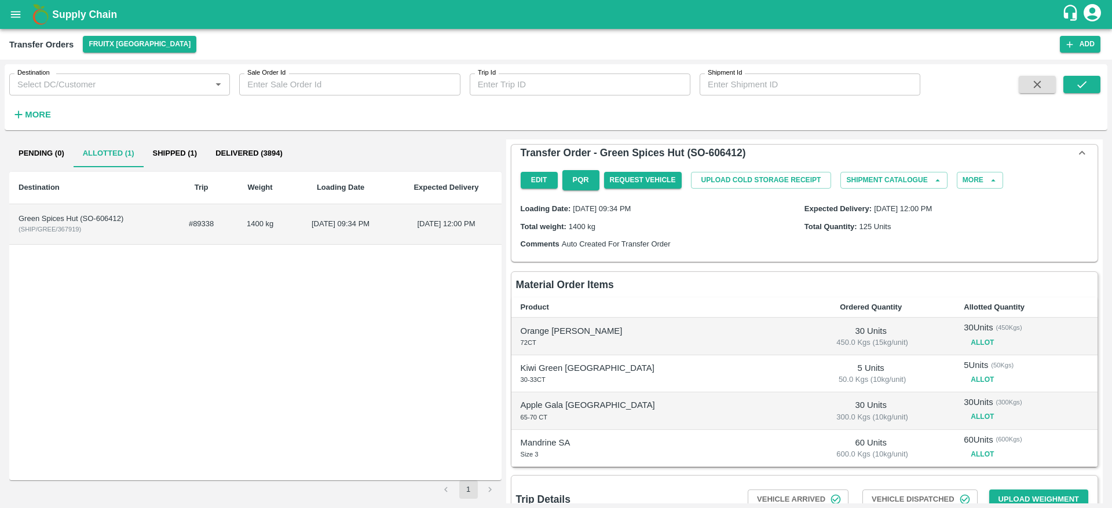
click at [963, 415] on button "Allot" at bounding box center [981, 417] width 37 height 17
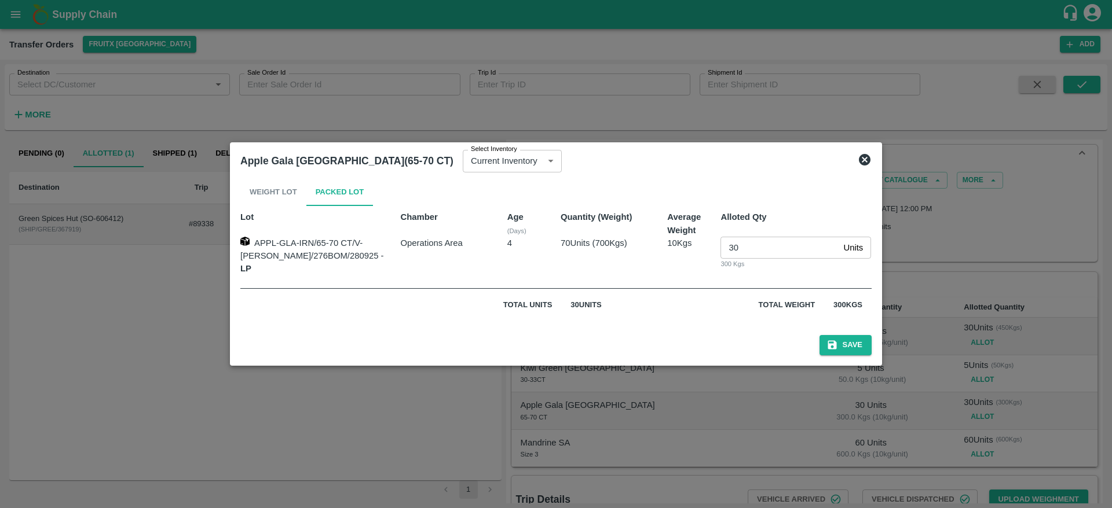
click at [857, 159] on icon at bounding box center [864, 160] width 14 height 14
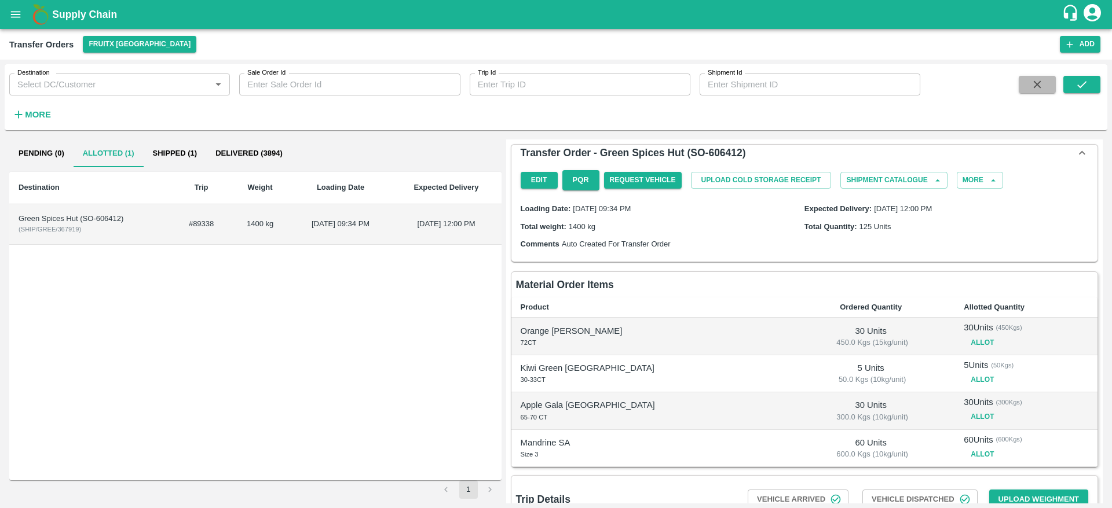
click at [1029, 81] on button "button" at bounding box center [1036, 84] width 37 height 17
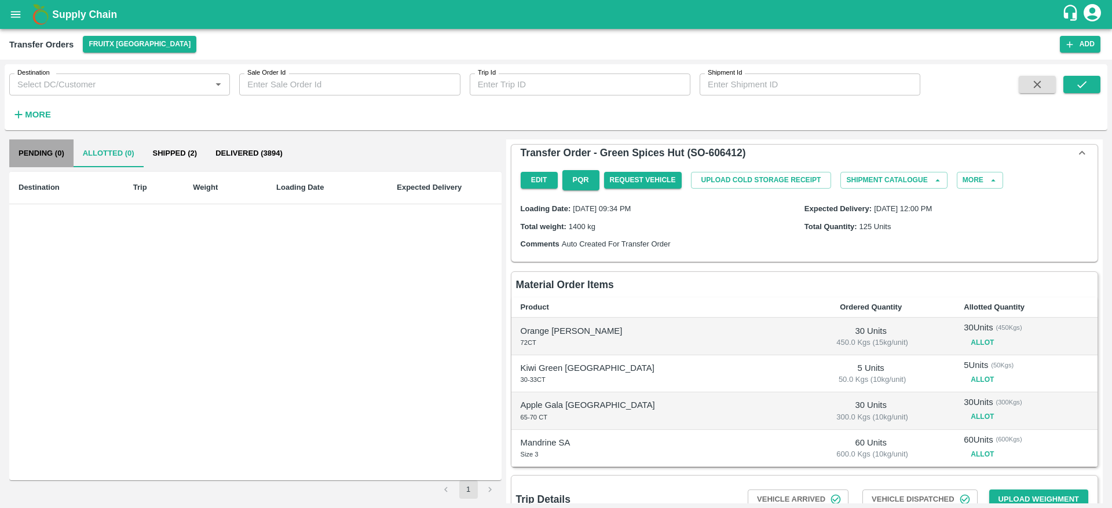
click at [47, 156] on button "Pending (0)" at bounding box center [41, 154] width 64 height 28
